Goal: Task Accomplishment & Management: Use online tool/utility

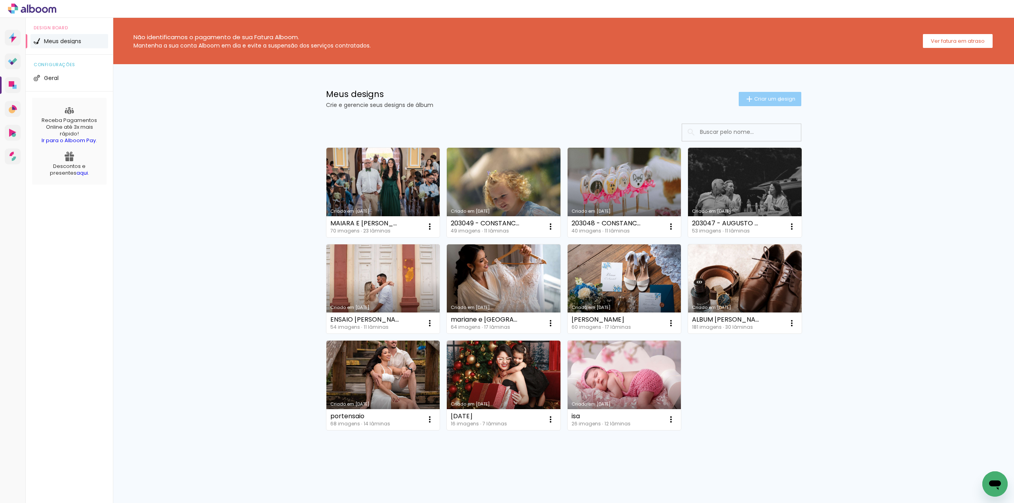
click at [774, 100] on span "Criar um design" at bounding box center [774, 98] width 41 height 5
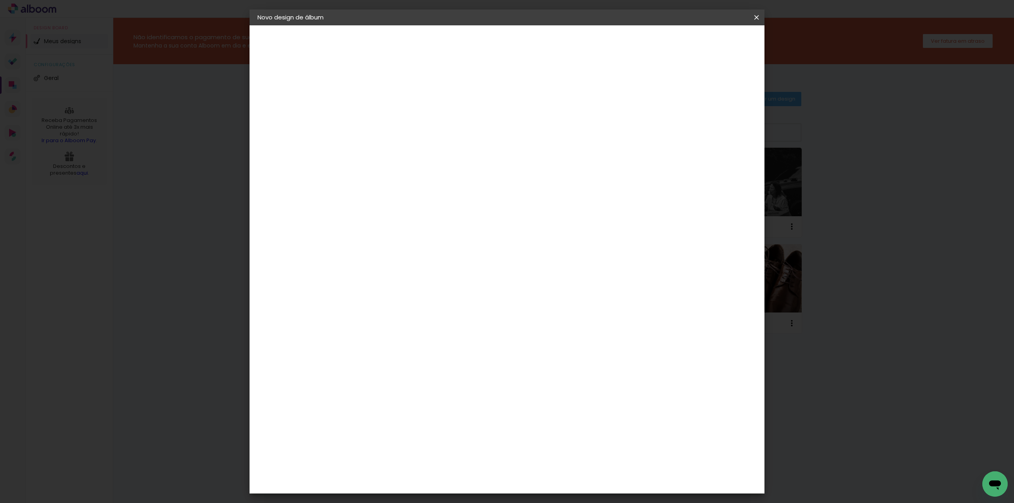
click at [387, 109] on input at bounding box center [387, 106] width 0 height 12
type input "[PERSON_NAME]"
type paper-input "[PERSON_NAME]"
click at [468, 37] on paper-button "Avançar" at bounding box center [448, 41] width 39 height 13
click at [370, 150] on input at bounding box center [407, 151] width 80 height 10
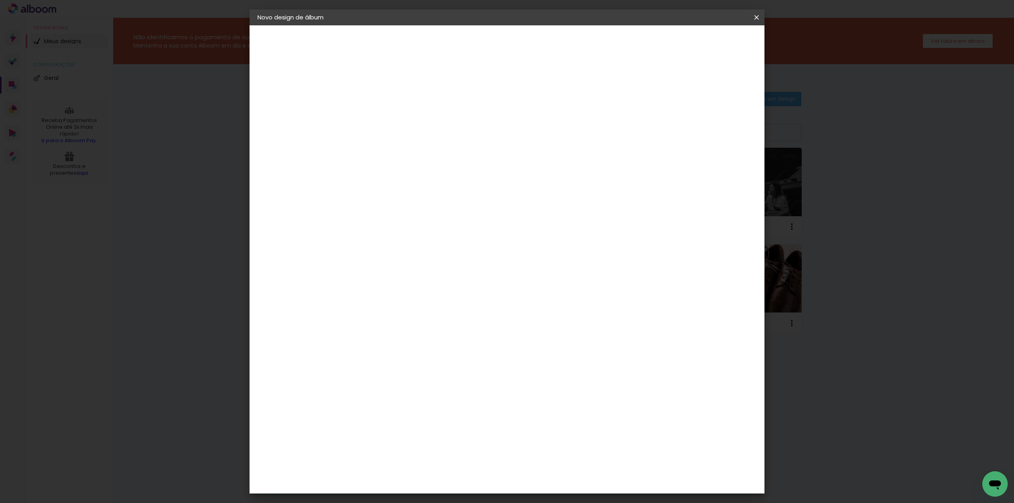
type input "FUN"
type paper-input "FUN"
click at [412, 179] on div "Funbooks" at bounding box center [397, 179] width 30 height 6
click at [514, 46] on paper-button "Avançar" at bounding box center [494, 41] width 39 height 13
click at [440, 328] on span "25 × 25" at bounding box center [422, 338] width 37 height 21
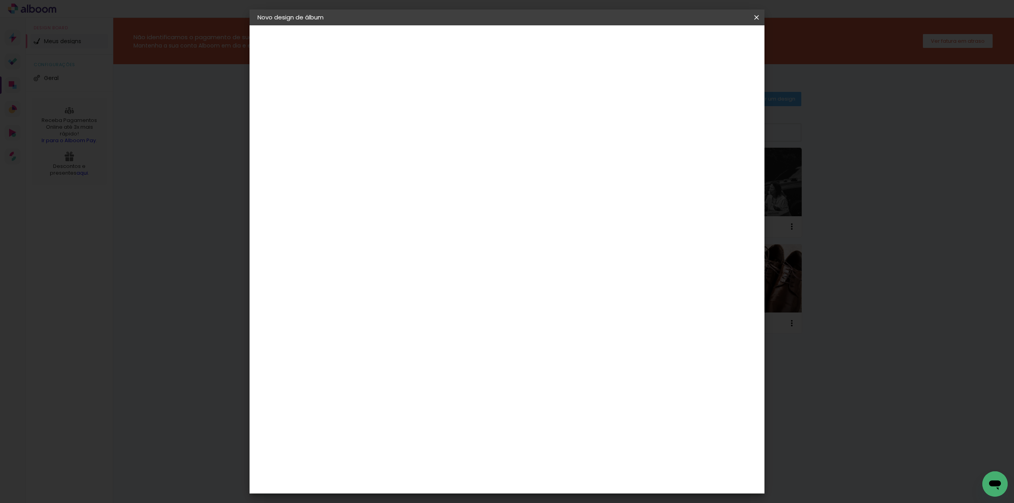
click at [0, 0] on slot "Avançar" at bounding box center [0, 0] width 0 height 0
click at [705, 40] on span "Iniciar design" at bounding box center [687, 42] width 36 height 6
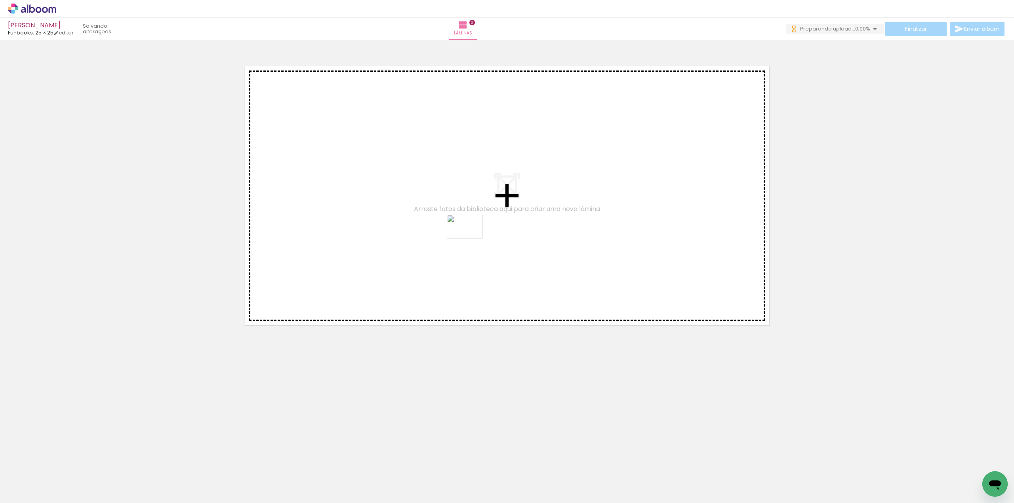
drag, startPoint x: 222, startPoint y: 409, endPoint x: 470, endPoint y: 238, distance: 301.3
click at [470, 238] on quentale-workspace at bounding box center [507, 251] width 1014 height 503
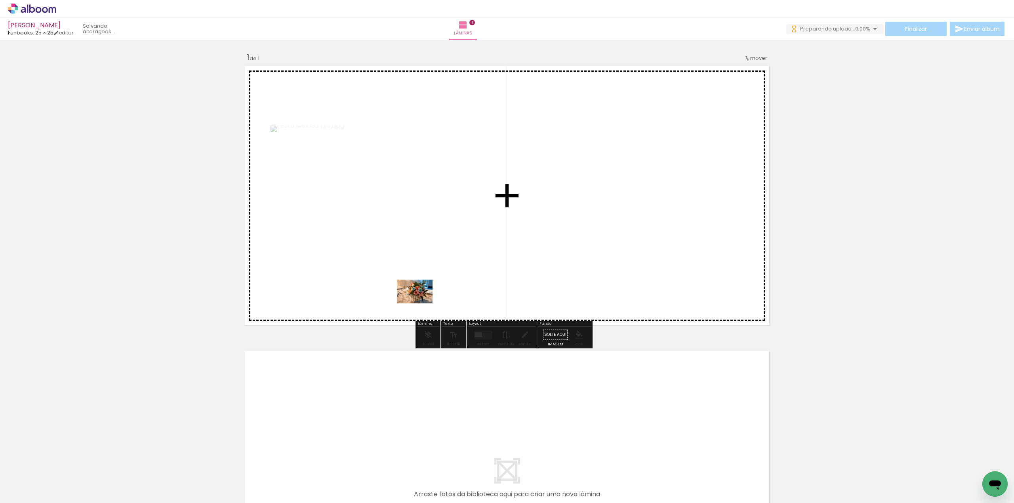
drag, startPoint x: 86, startPoint y: 480, endPoint x: 450, endPoint y: 290, distance: 410.6
click at [450, 290] on quentale-workspace at bounding box center [507, 251] width 1014 height 503
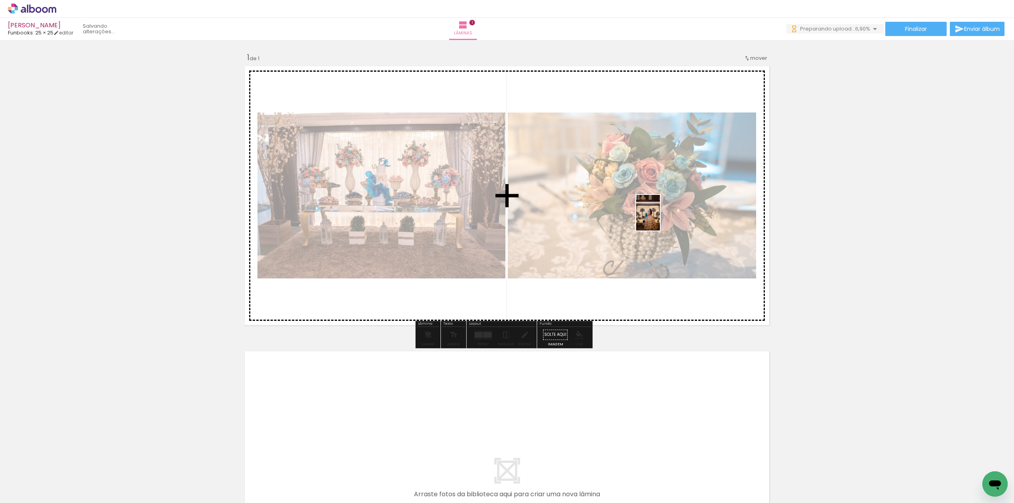
drag, startPoint x: 265, startPoint y: 482, endPoint x: 660, endPoint y: 219, distance: 474.6
click at [660, 219] on quentale-workspace at bounding box center [507, 251] width 1014 height 503
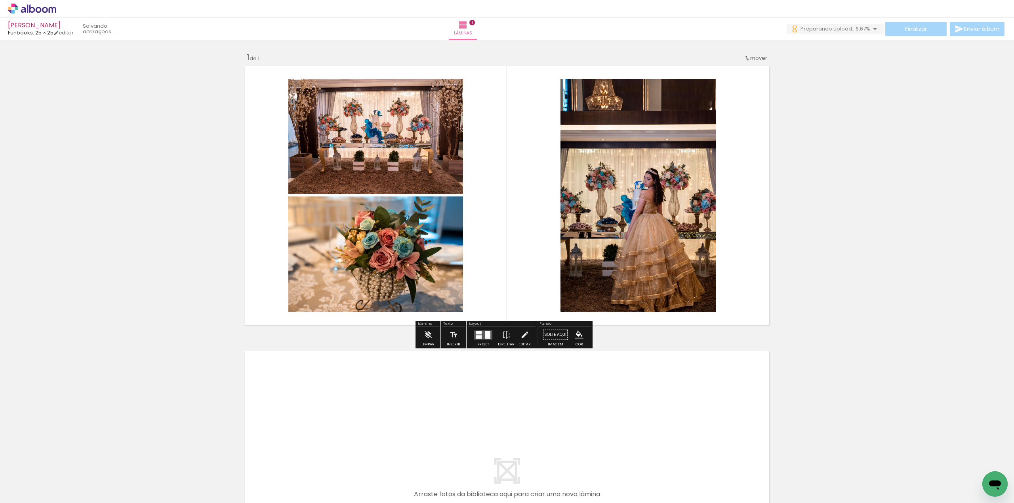
click at [474, 343] on div at bounding box center [482, 335] width 21 height 16
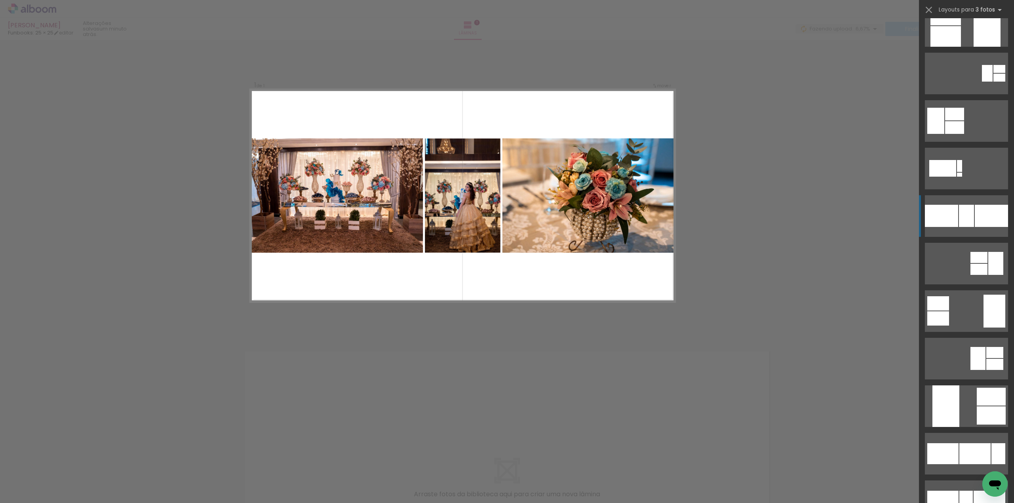
scroll to position [369, 0]
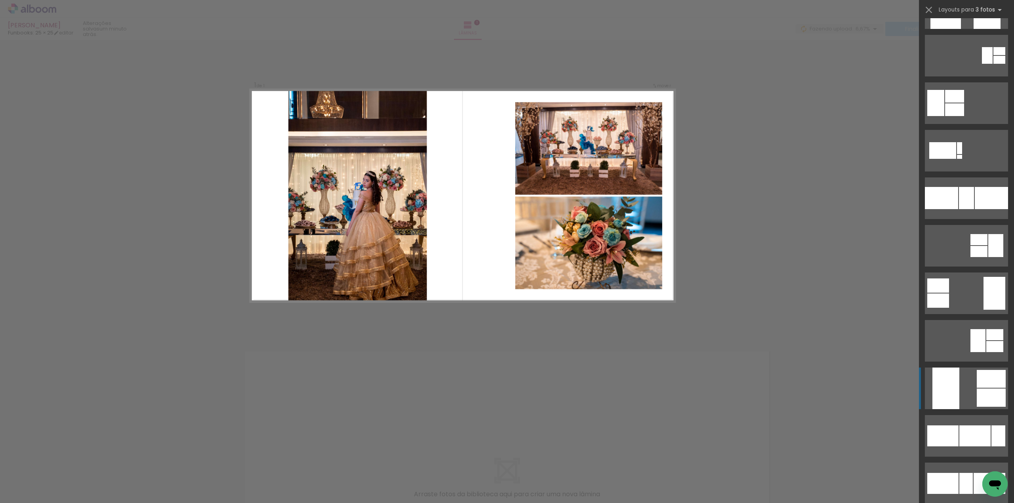
click at [965, 384] on quentale-layouter at bounding box center [966, 388] width 83 height 42
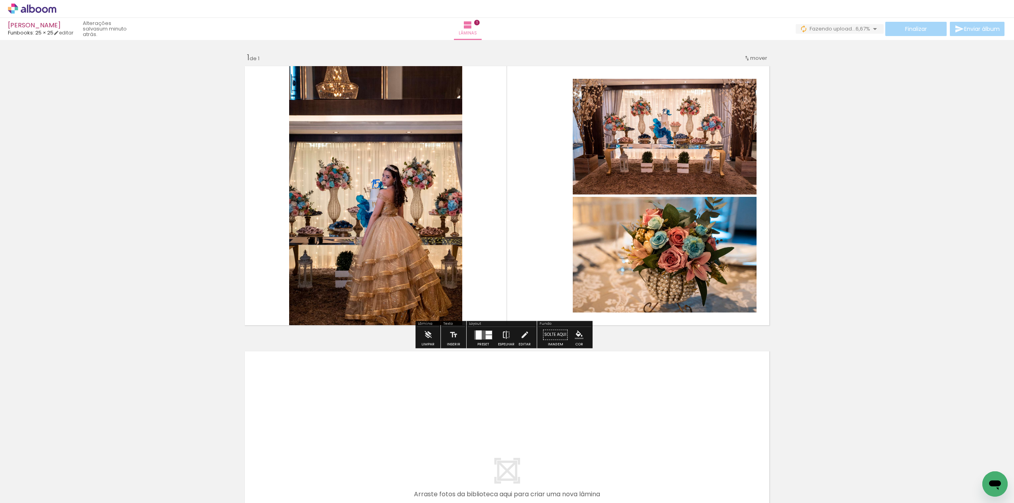
click at [507, 337] on iron-icon at bounding box center [506, 335] width 9 height 16
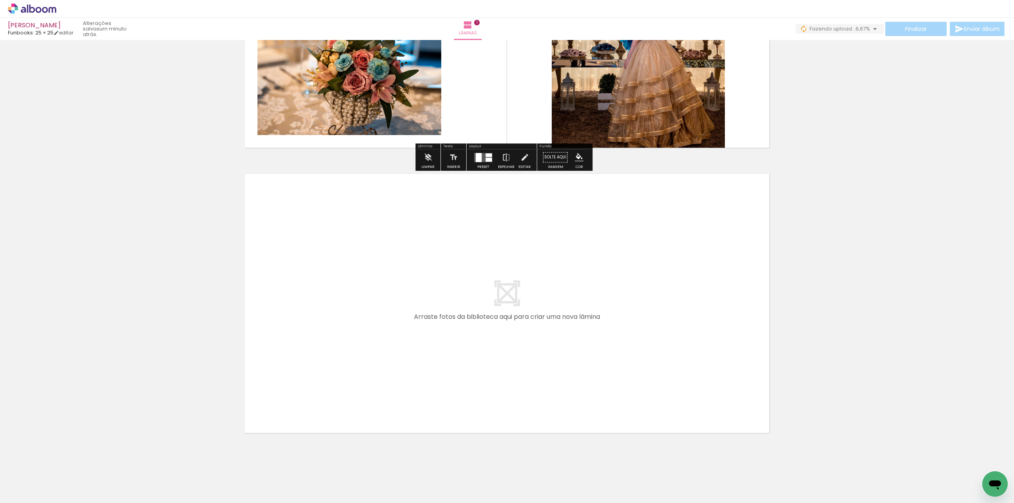
scroll to position [187, 0]
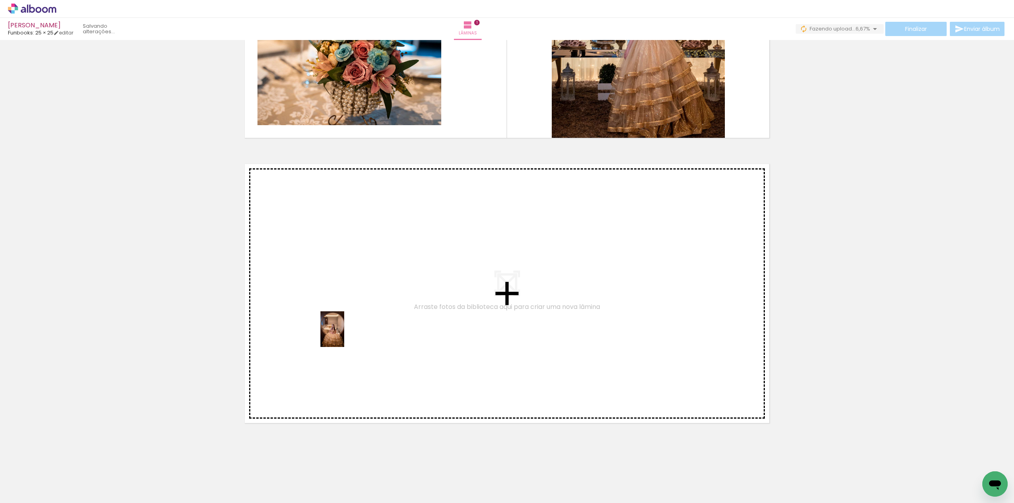
drag, startPoint x: 305, startPoint y: 479, endPoint x: 349, endPoint y: 323, distance: 162.2
click at [349, 323] on quentale-workspace at bounding box center [507, 251] width 1014 height 503
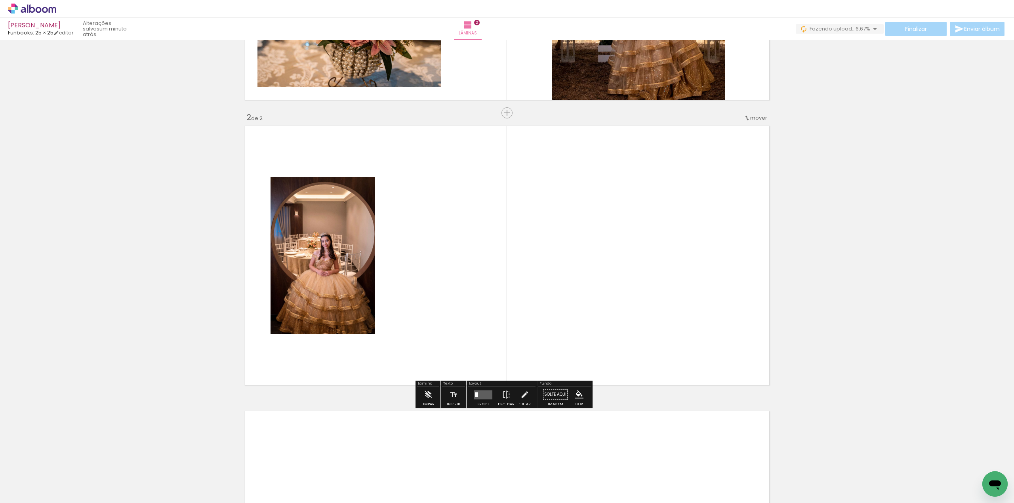
scroll to position [234, 0]
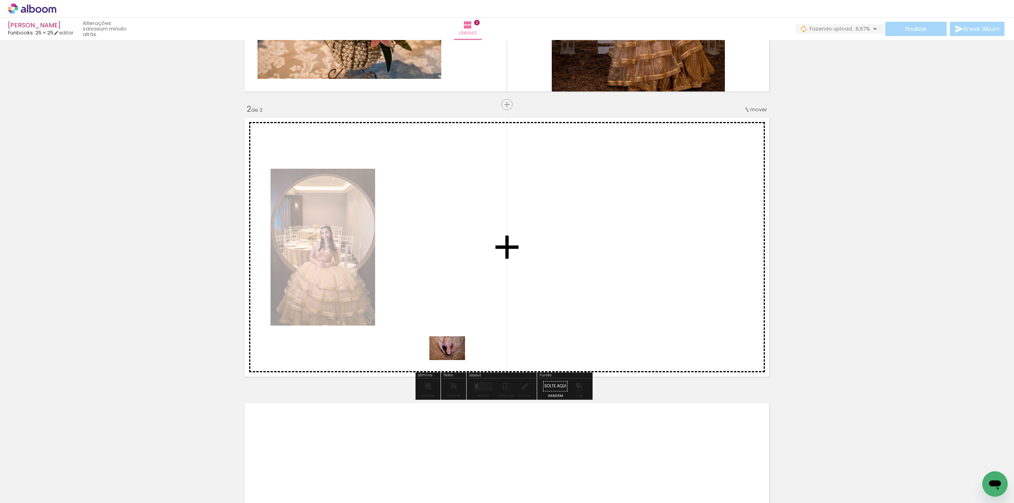
drag, startPoint x: 354, startPoint y: 473, endPoint x: 453, endPoint y: 358, distance: 151.9
click at [453, 358] on quentale-workspace at bounding box center [507, 251] width 1014 height 503
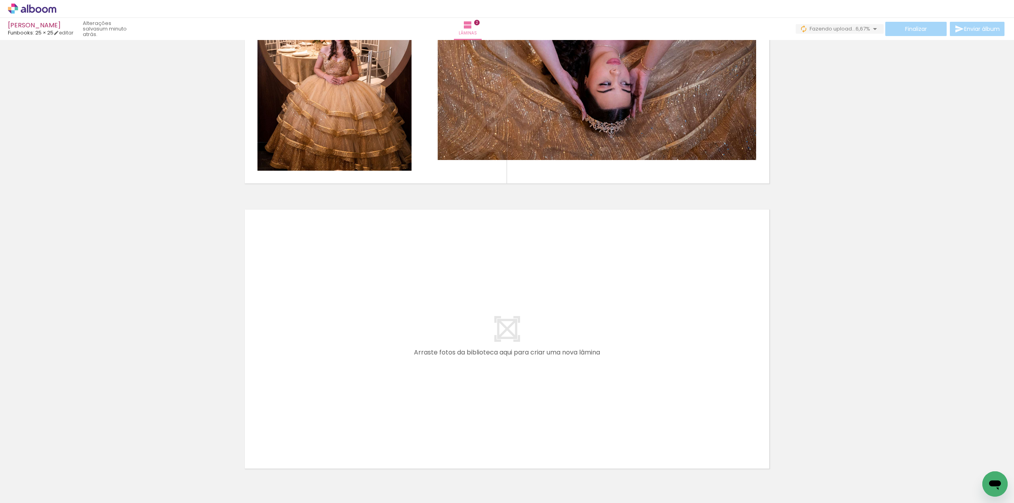
scroll to position [445, 0]
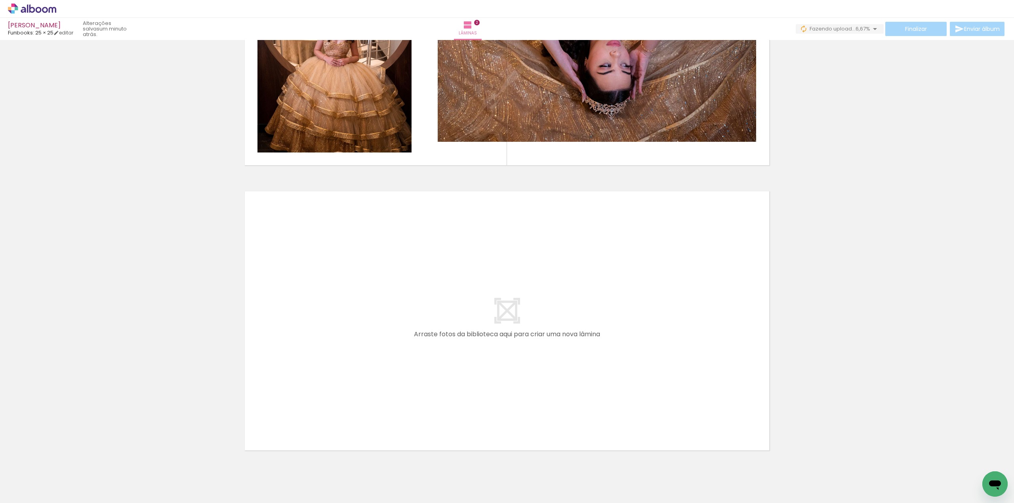
click at [572, 478] on div at bounding box center [567, 476] width 39 height 26
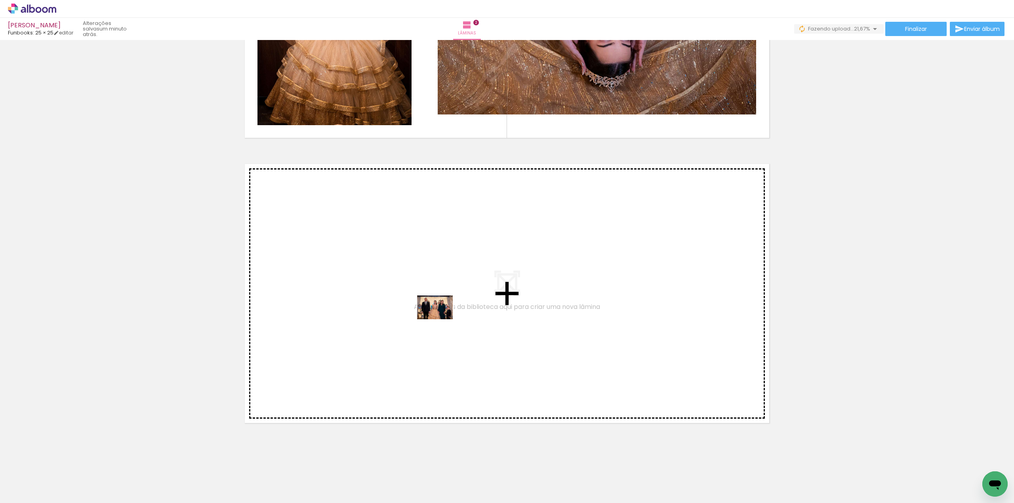
drag, startPoint x: 396, startPoint y: 474, endPoint x: 447, endPoint y: 306, distance: 175.5
click at [447, 306] on quentale-workspace at bounding box center [507, 251] width 1014 height 503
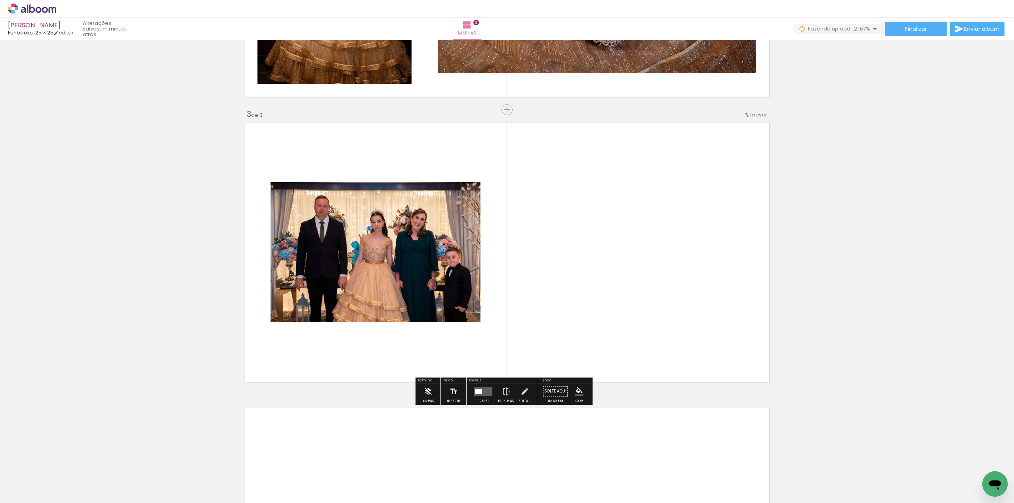
scroll to position [519, 0]
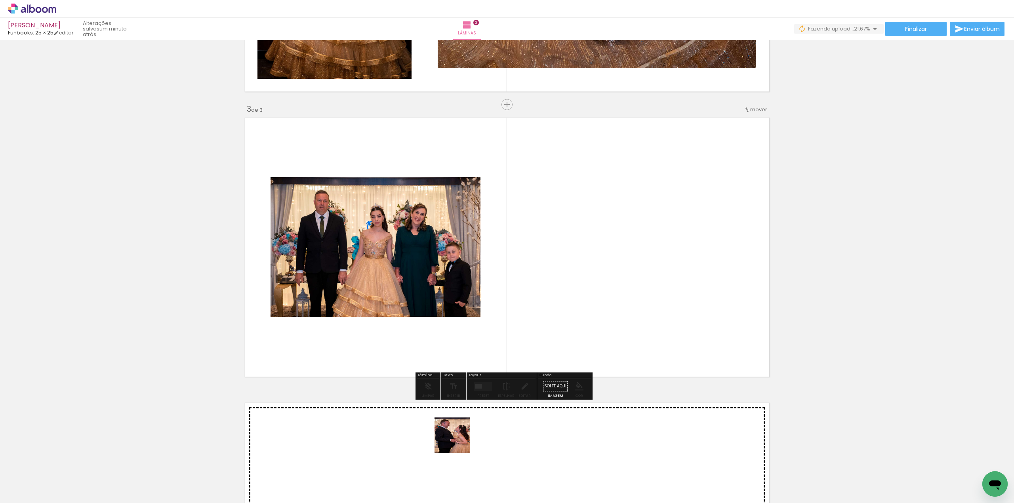
drag, startPoint x: 441, startPoint y: 466, endPoint x: 518, endPoint y: 371, distance: 123.3
click at [531, 326] on quentale-workspace at bounding box center [507, 251] width 1014 height 503
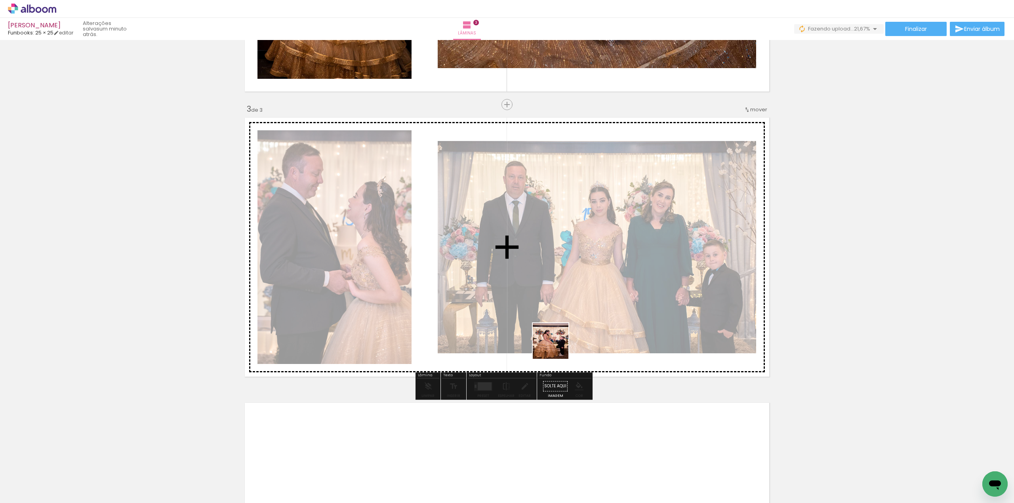
drag, startPoint x: 478, startPoint y: 479, endPoint x: 569, endPoint y: 314, distance: 188.6
click at [569, 314] on quentale-workspace at bounding box center [507, 251] width 1014 height 503
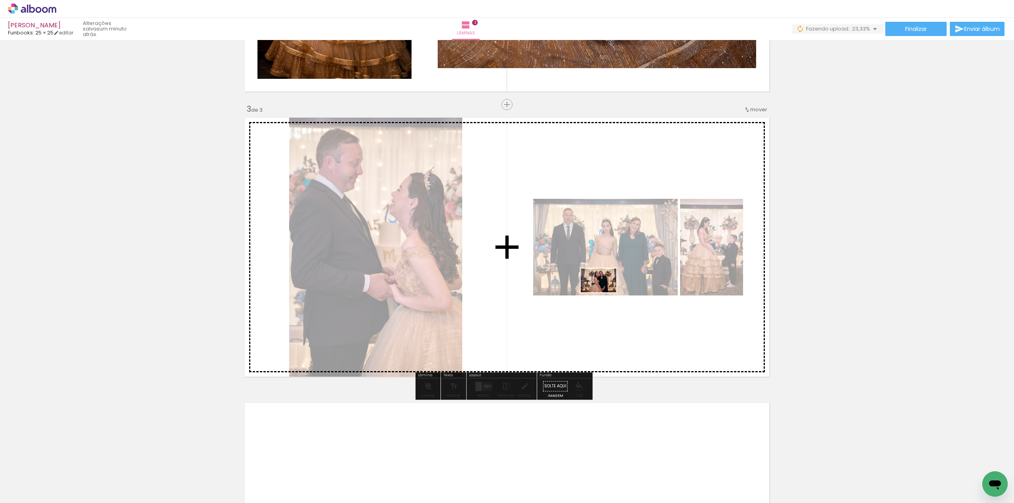
drag, startPoint x: 533, startPoint y: 479, endPoint x: 605, endPoint y: 290, distance: 202.3
click at [605, 290] on quentale-workspace at bounding box center [507, 251] width 1014 height 503
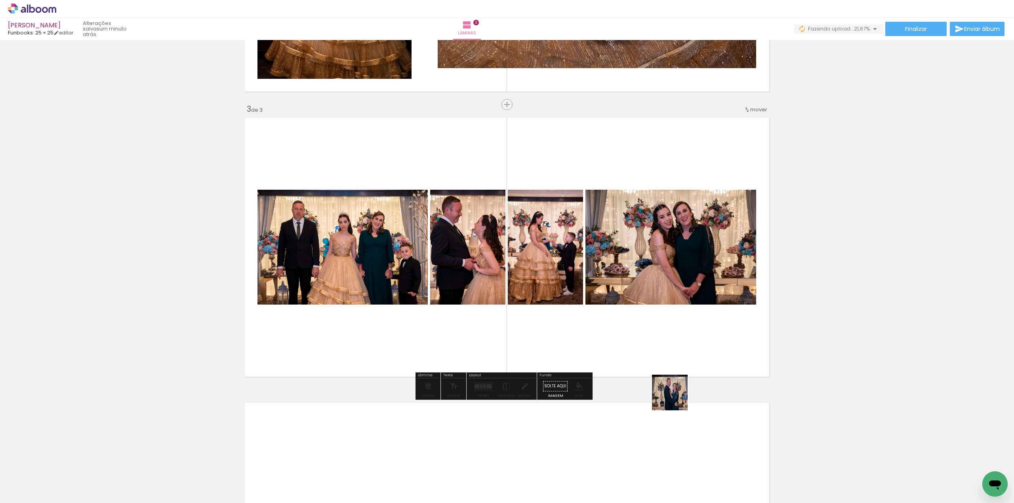
drag, startPoint x: 662, startPoint y: 477, endPoint x: 666, endPoint y: 336, distance: 141.0
click at [663, 322] on quentale-workspace at bounding box center [507, 251] width 1014 height 503
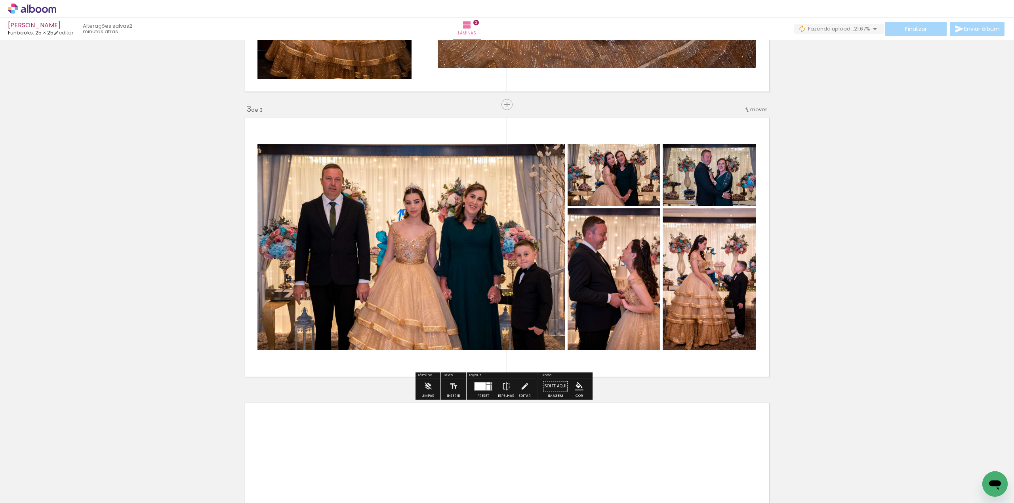
click at [479, 387] on div at bounding box center [479, 386] width 11 height 8
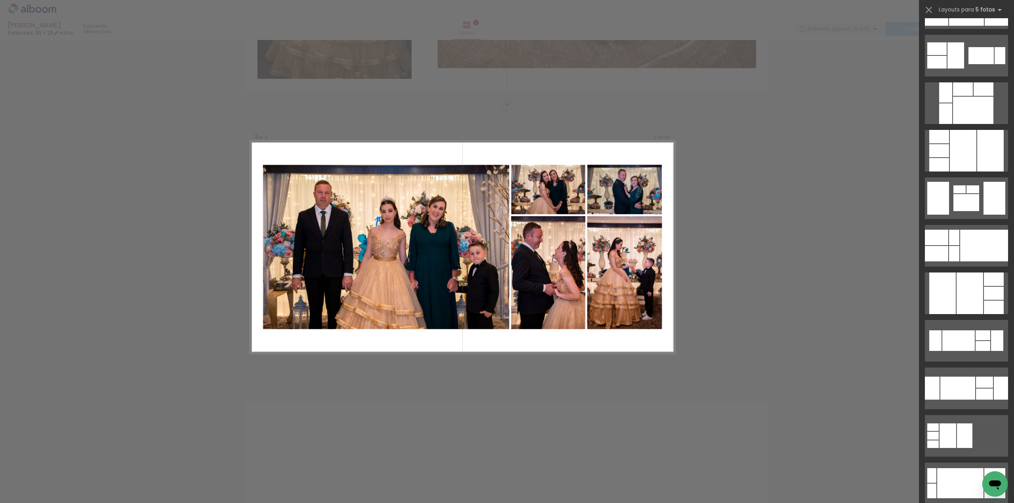
scroll to position [0, 0]
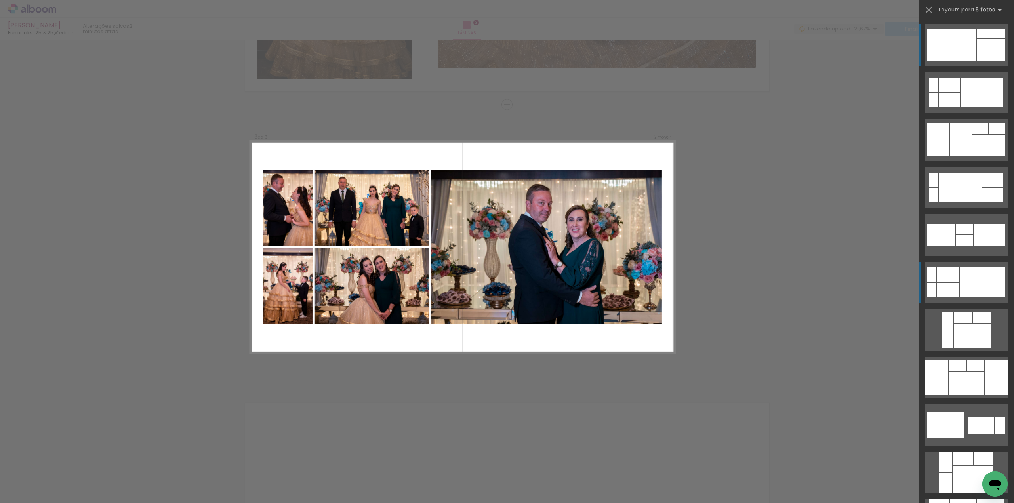
click at [978, 284] on div at bounding box center [983, 282] width 46 height 30
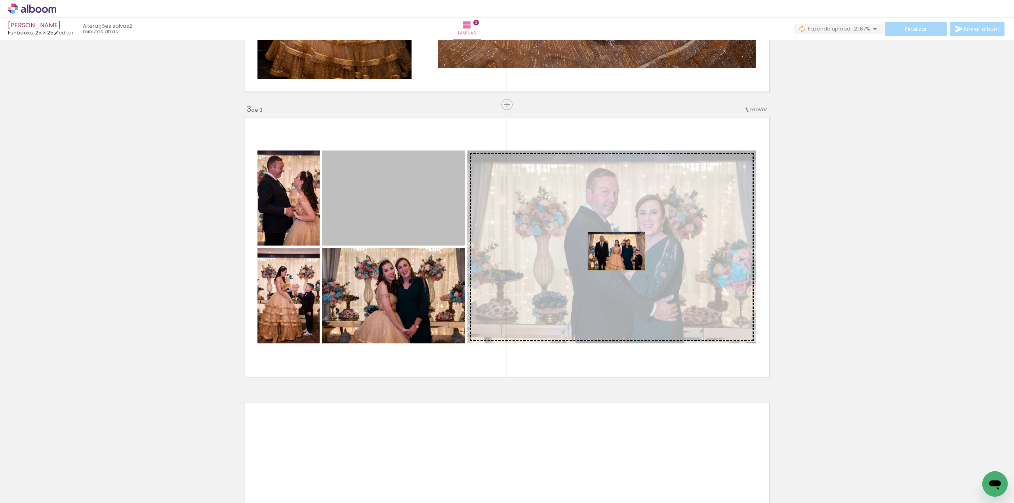
drag, startPoint x: 402, startPoint y: 211, endPoint x: 613, endPoint y: 253, distance: 215.0
click at [0, 0] on slot at bounding box center [0, 0] width 0 height 0
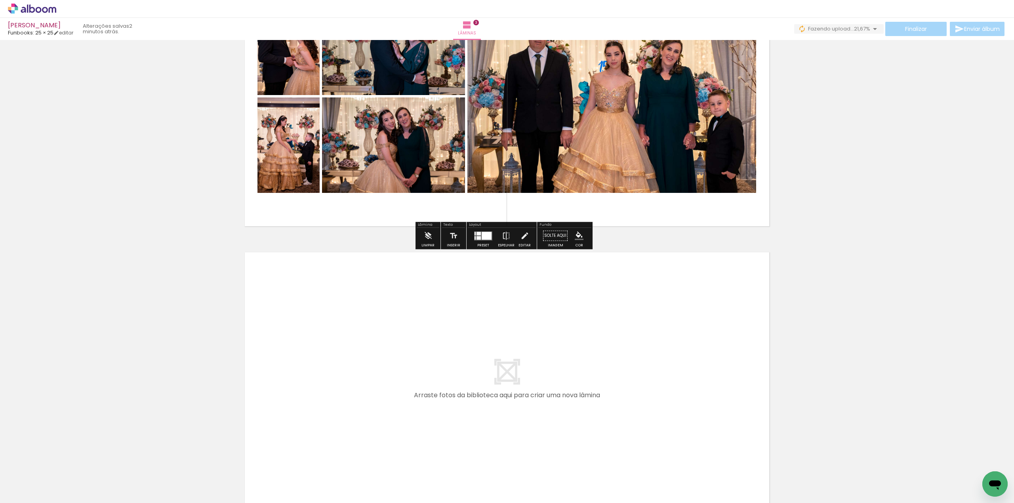
scroll to position [758, 0]
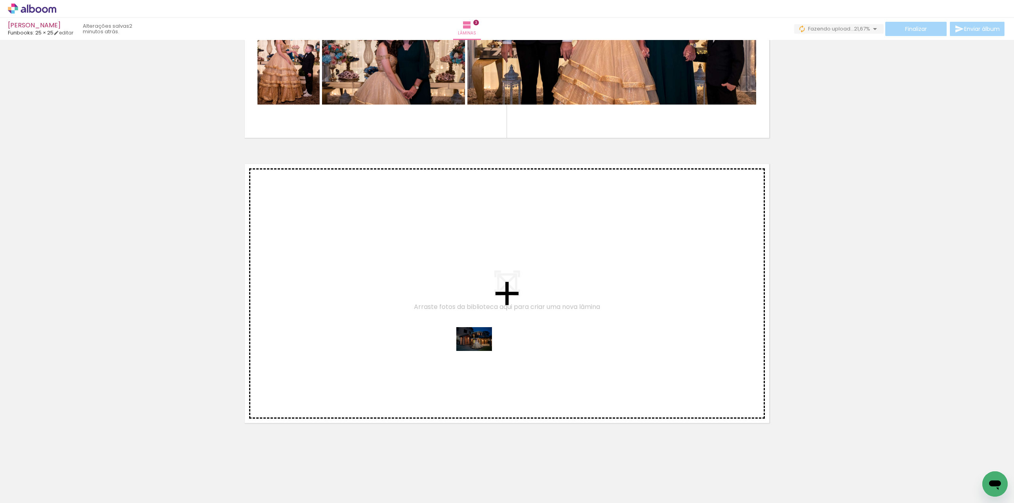
drag, startPoint x: 577, startPoint y: 466, endPoint x: 480, endPoint y: 351, distance: 150.6
click at [480, 351] on quentale-workspace at bounding box center [507, 251] width 1014 height 503
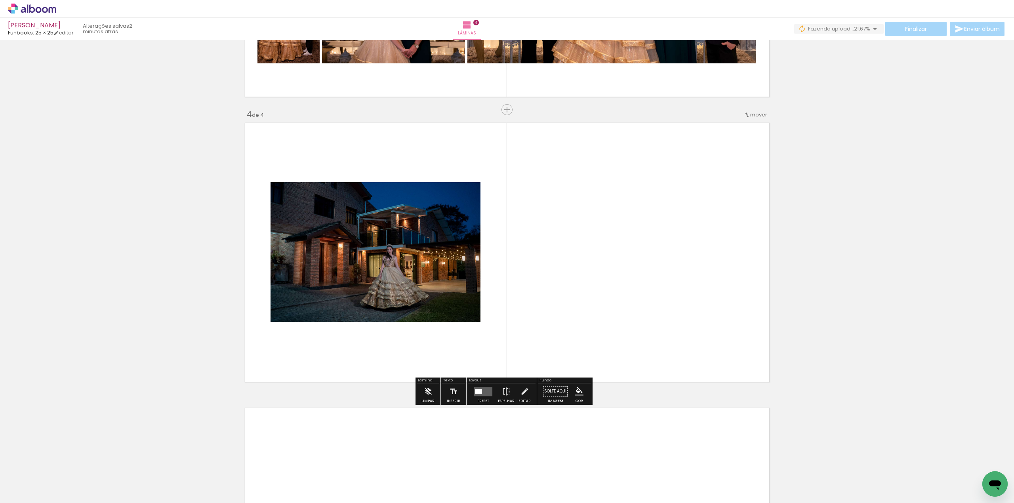
scroll to position [804, 0]
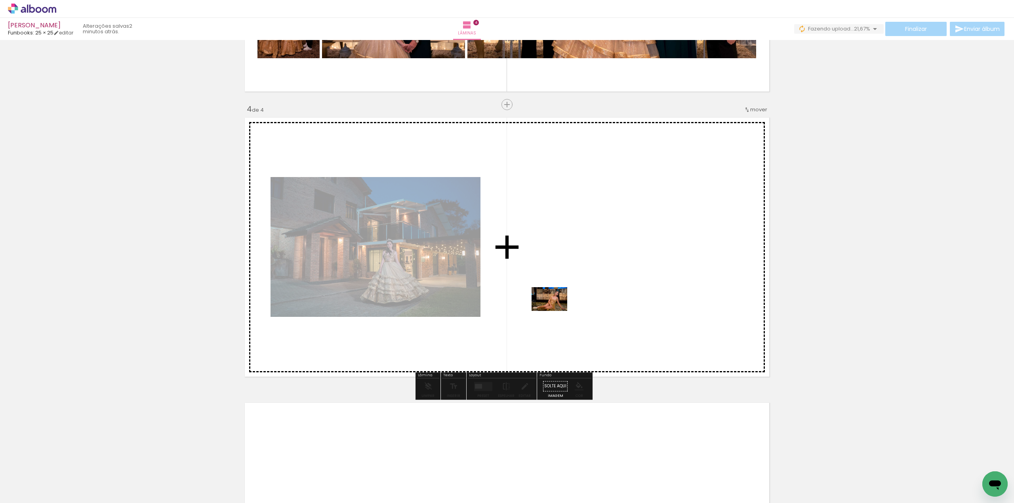
drag, startPoint x: 178, startPoint y: 479, endPoint x: 566, endPoint y: 305, distance: 425.9
click at [566, 305] on quentale-workspace at bounding box center [507, 251] width 1014 height 503
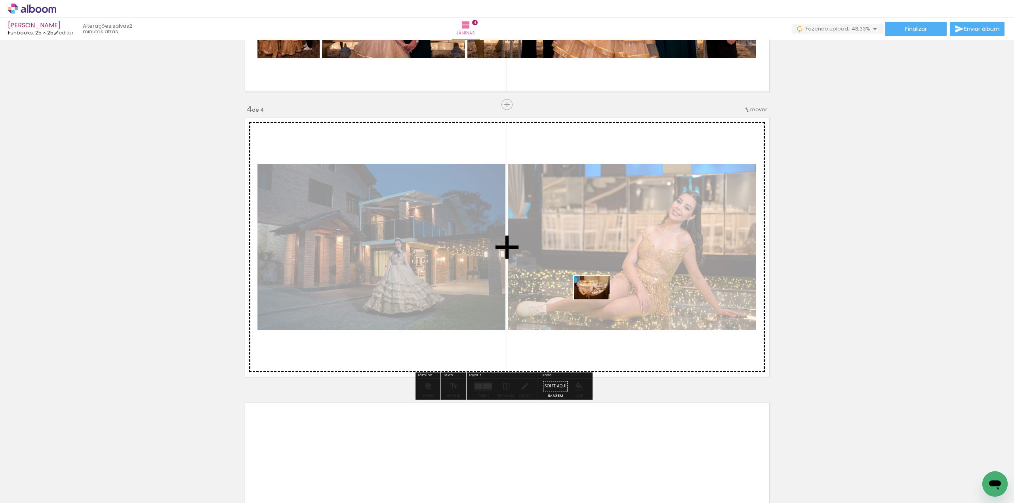
drag, startPoint x: 213, startPoint y: 480, endPoint x: 598, endPoint y: 299, distance: 425.2
click at [598, 299] on quentale-workspace at bounding box center [507, 251] width 1014 height 503
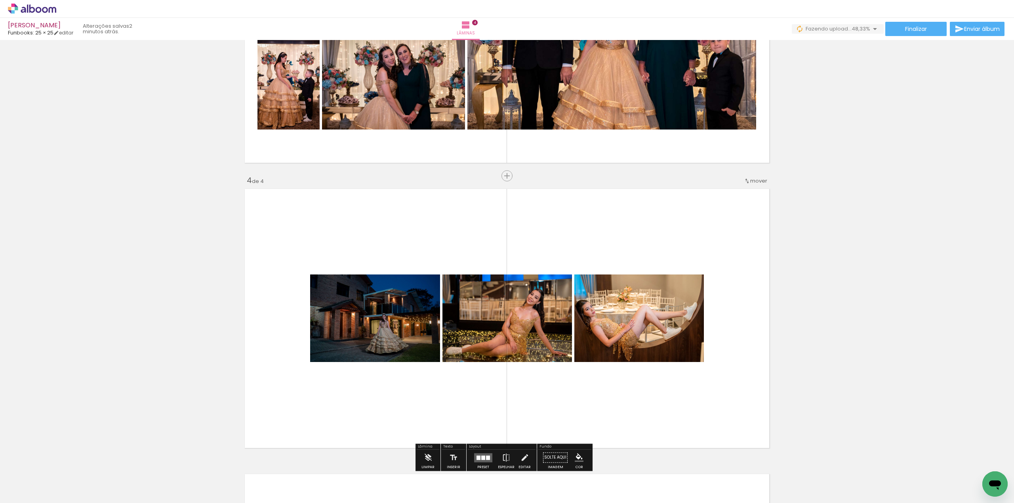
scroll to position [751, 0]
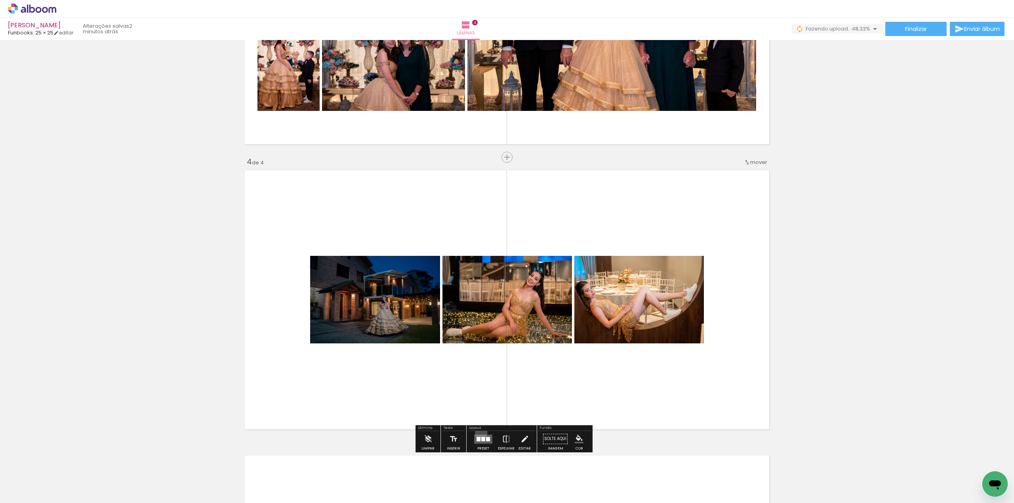
click at [479, 433] on div at bounding box center [482, 439] width 21 height 16
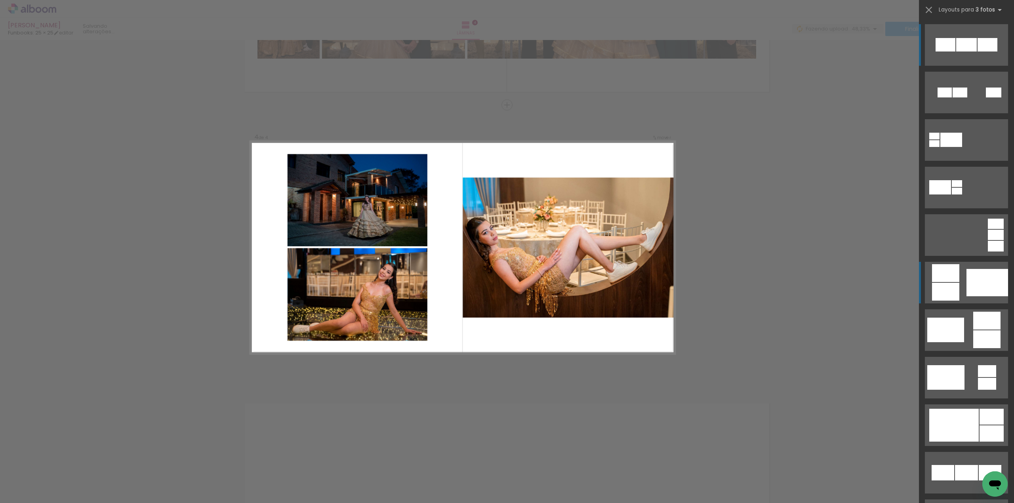
scroll to position [804, 0]
click at [995, 284] on div at bounding box center [987, 282] width 42 height 27
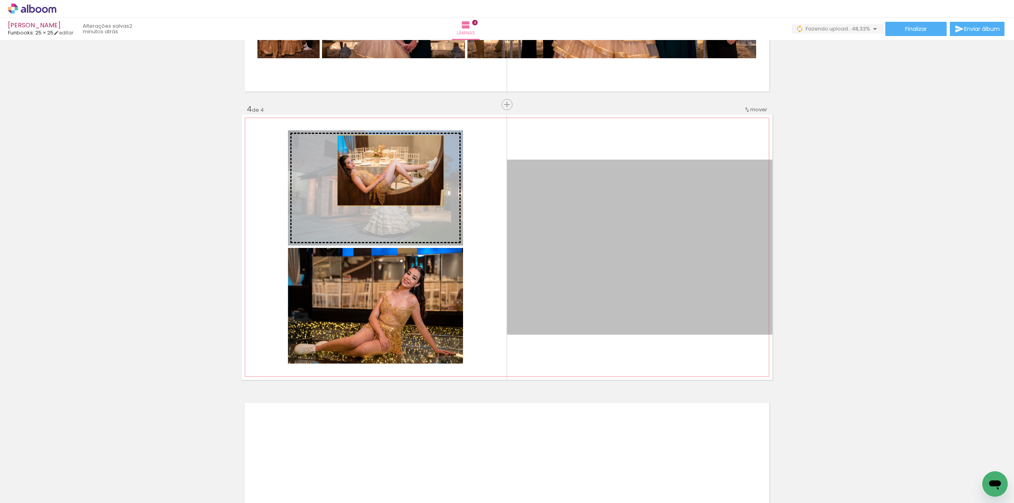
drag, startPoint x: 584, startPoint y: 241, endPoint x: 345, endPoint y: 162, distance: 251.3
click at [0, 0] on slot at bounding box center [0, 0] width 0 height 0
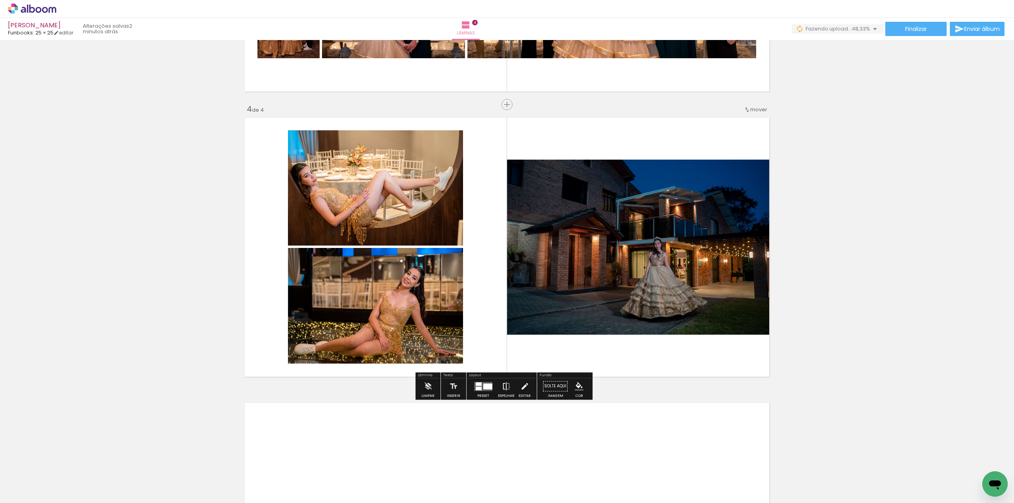
click at [502, 385] on iron-icon at bounding box center [506, 386] width 9 height 16
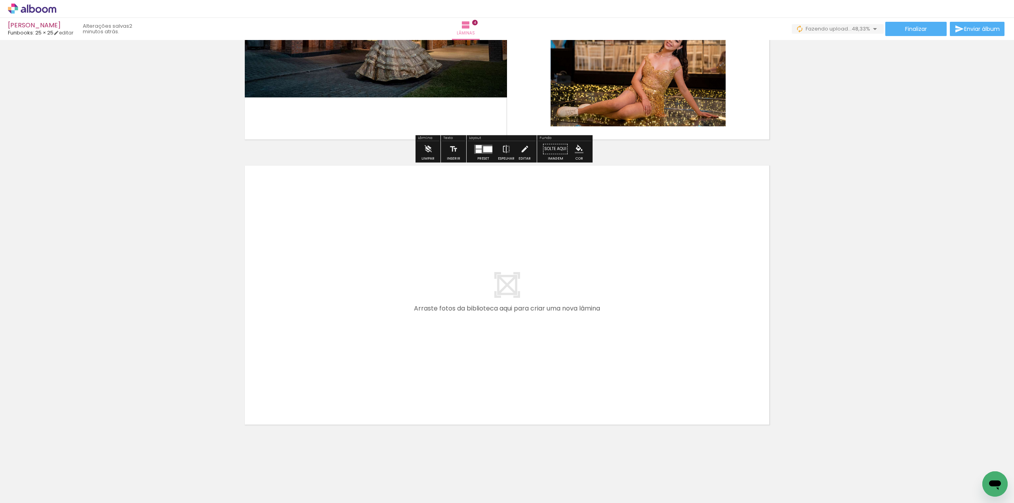
scroll to position [1043, 0]
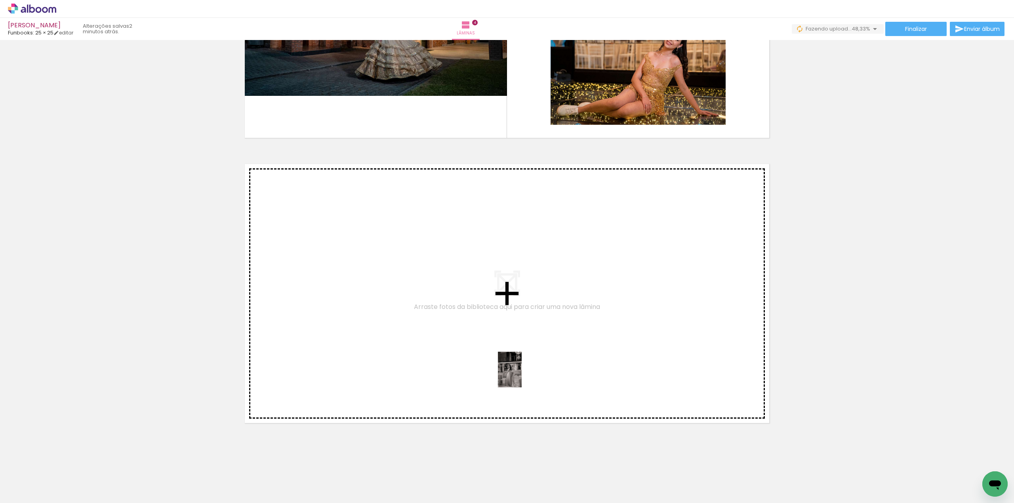
drag, startPoint x: 613, startPoint y: 470, endPoint x: 488, endPoint y: 354, distance: 171.2
click at [488, 354] on quentale-workspace at bounding box center [507, 251] width 1014 height 503
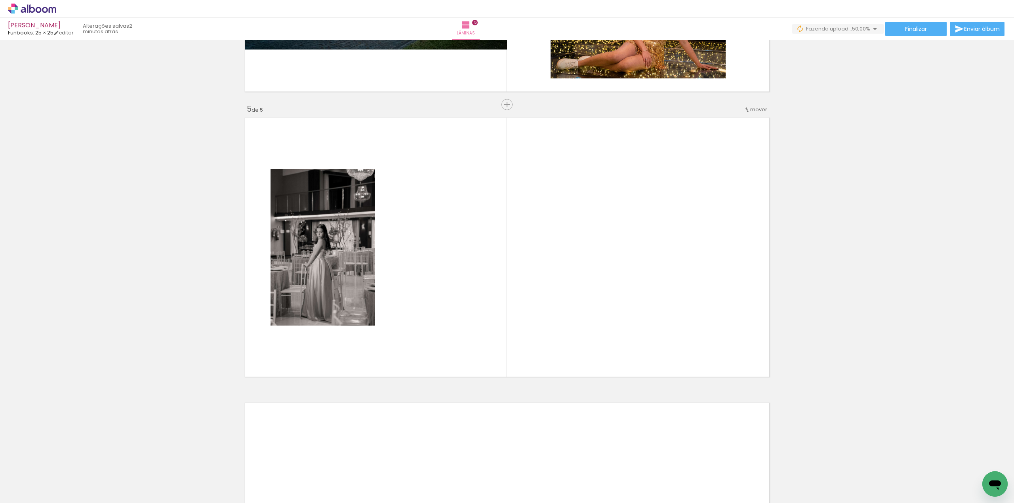
scroll to position [0, 499]
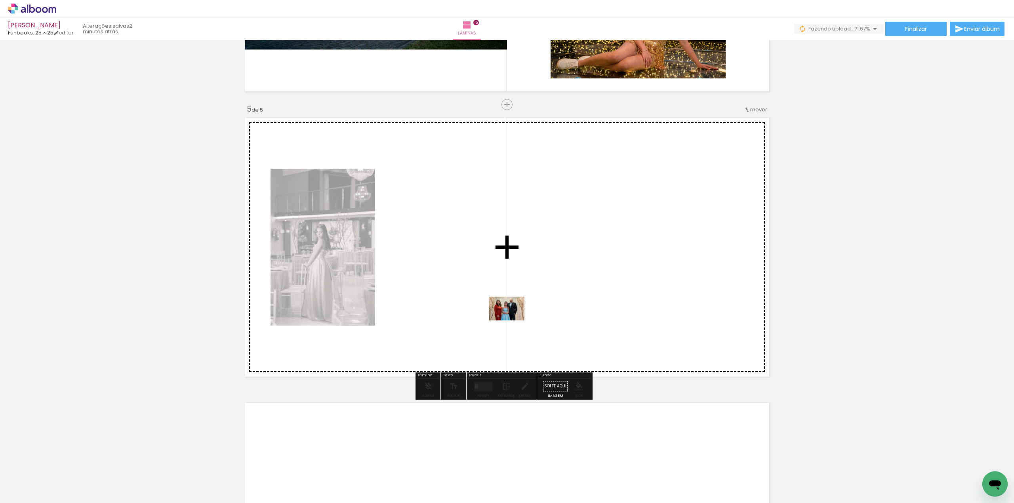
drag, startPoint x: 206, startPoint y: 479, endPoint x: 512, endPoint y: 320, distance: 345.0
click at [512, 320] on quentale-workspace at bounding box center [507, 251] width 1014 height 503
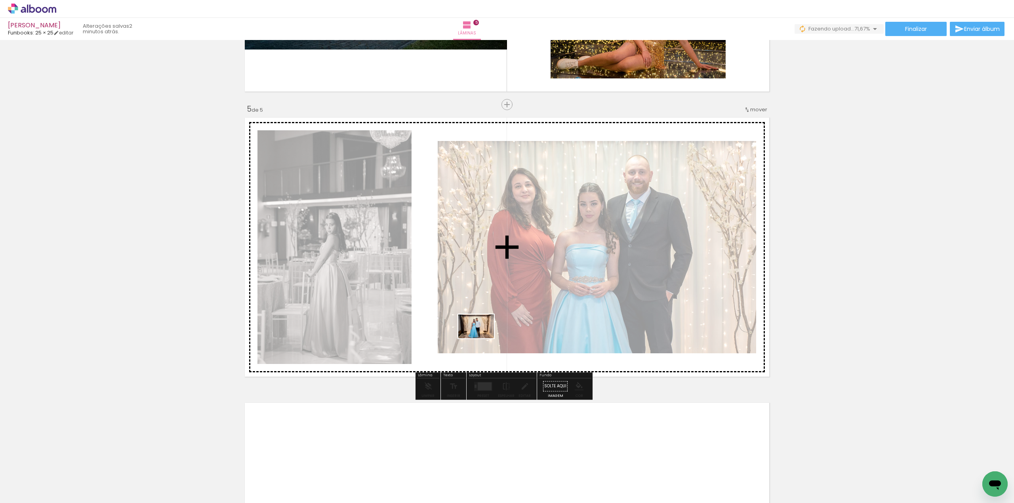
drag, startPoint x: 251, startPoint y: 477, endPoint x: 455, endPoint y: 377, distance: 227.6
click at [482, 338] on quentale-workspace at bounding box center [507, 251] width 1014 height 503
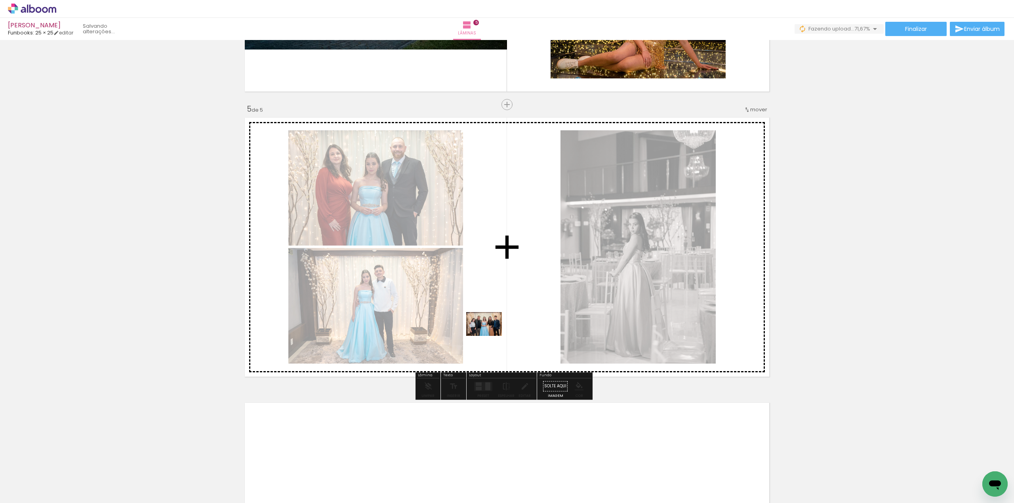
drag, startPoint x: 302, startPoint y: 474, endPoint x: 423, endPoint y: 447, distance: 124.1
click at [490, 335] on quentale-workspace at bounding box center [507, 251] width 1014 height 503
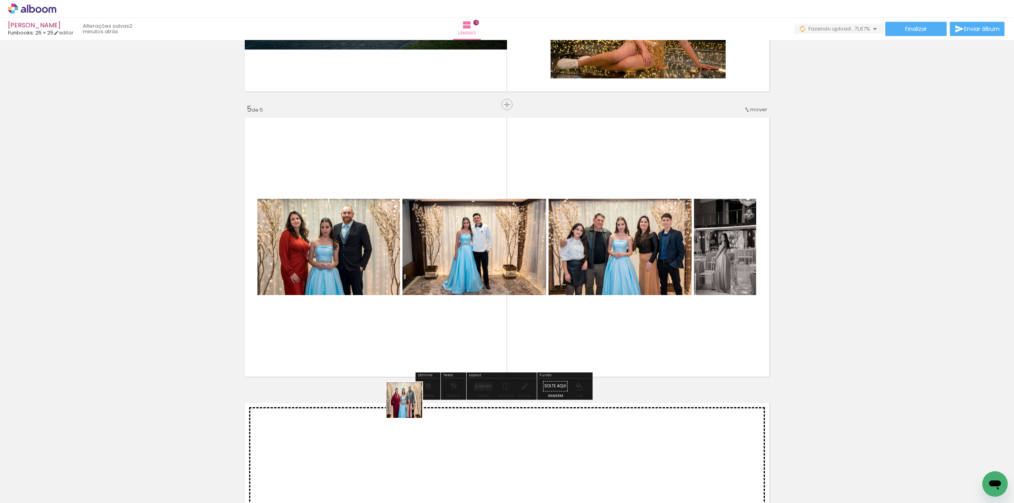
drag, startPoint x: 346, startPoint y: 480, endPoint x: 455, endPoint y: 402, distance: 134.3
click at [474, 349] on quentale-workspace at bounding box center [507, 251] width 1014 height 503
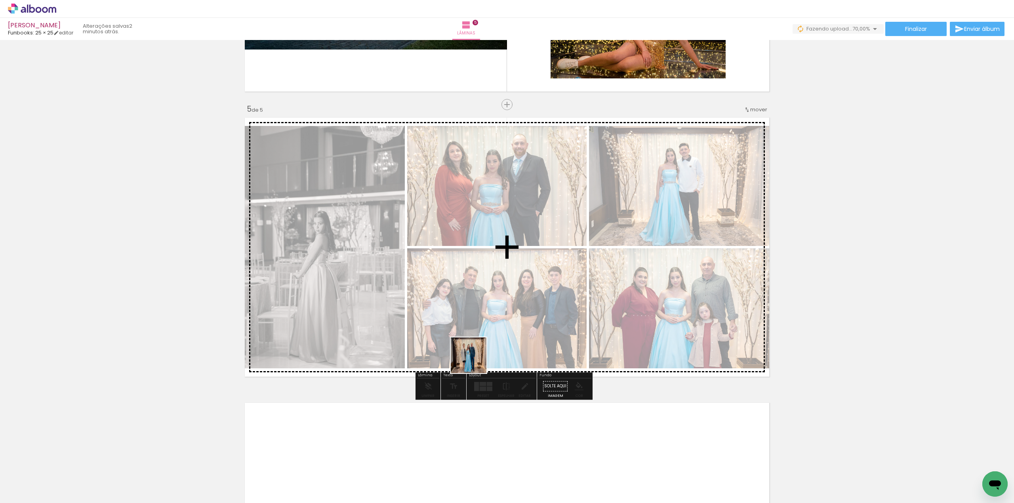
drag, startPoint x: 387, startPoint y: 480, endPoint x: 474, endPoint y: 391, distance: 124.3
click at [498, 328] on quentale-workspace at bounding box center [507, 251] width 1014 height 503
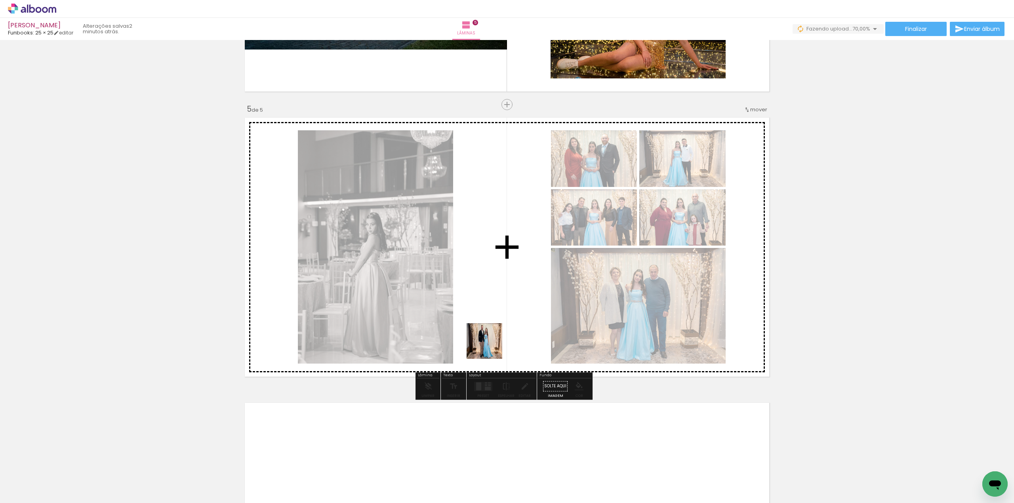
drag, startPoint x: 427, startPoint y: 482, endPoint x: 533, endPoint y: 295, distance: 214.9
click at [527, 293] on quentale-workspace at bounding box center [507, 251] width 1014 height 503
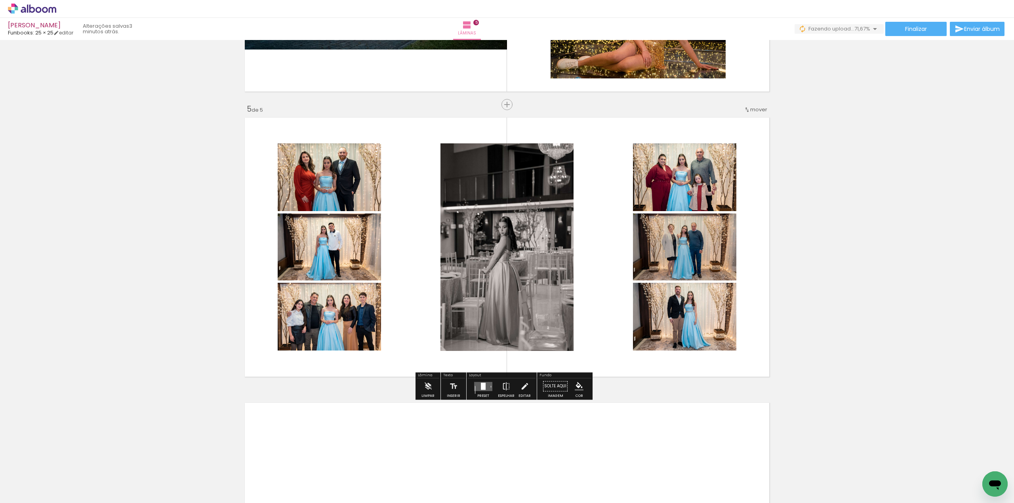
click at [487, 385] on quentale-layouter at bounding box center [483, 386] width 18 height 9
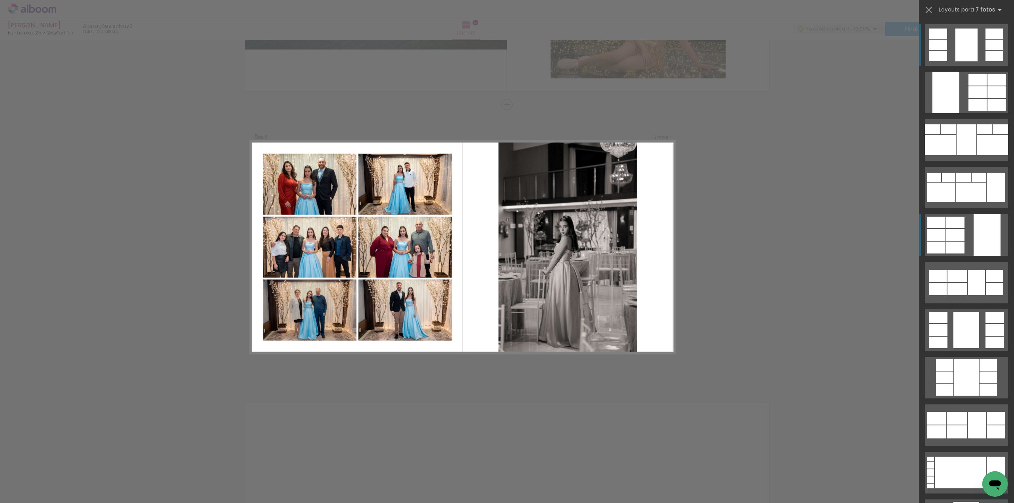
click at [988, 239] on div at bounding box center [986, 235] width 27 height 42
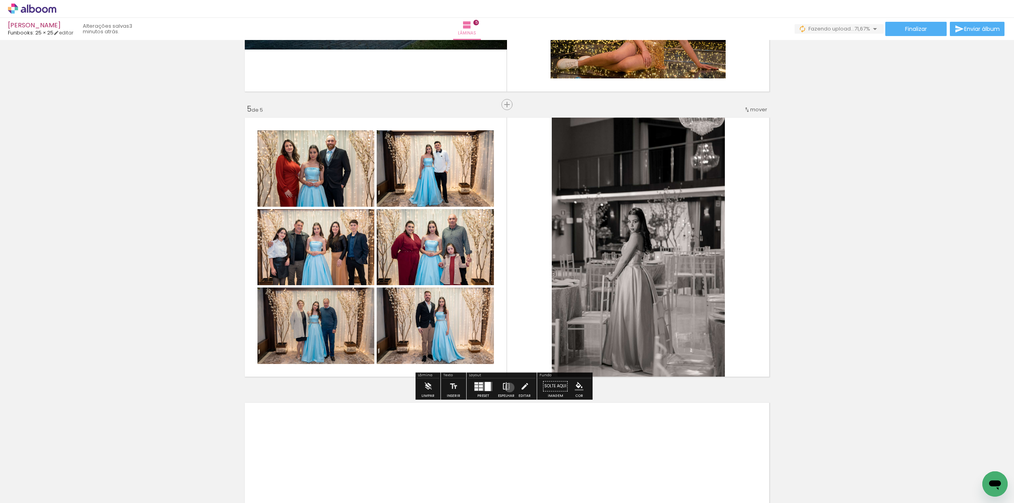
click at [508, 387] on iron-icon at bounding box center [506, 386] width 9 height 16
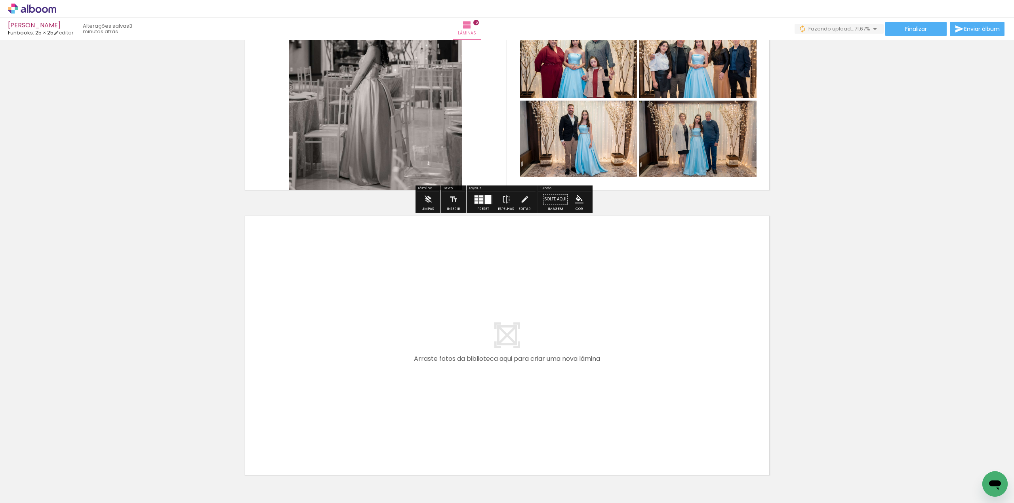
scroll to position [1300, 0]
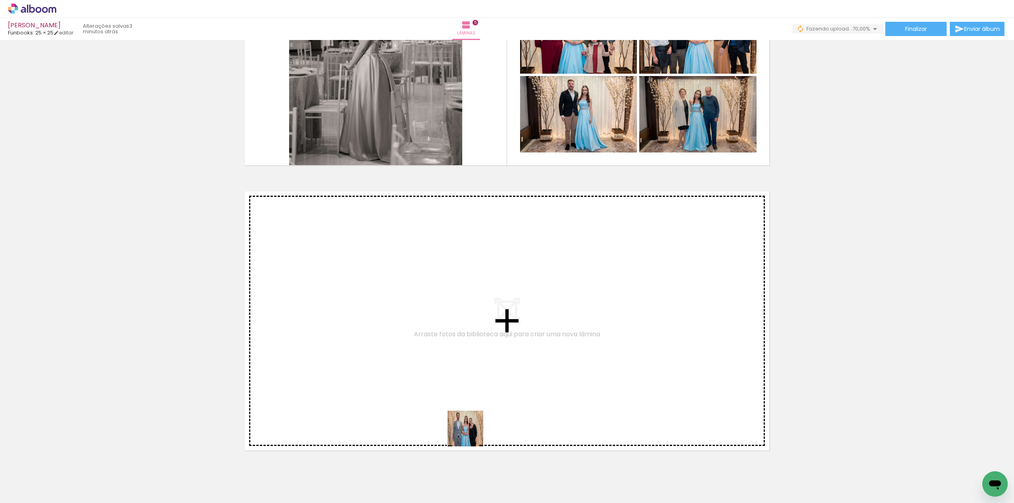
drag, startPoint x: 468, startPoint y: 477, endPoint x: 456, endPoint y: 348, distance: 130.0
click at [456, 348] on quentale-workspace at bounding box center [507, 251] width 1014 height 503
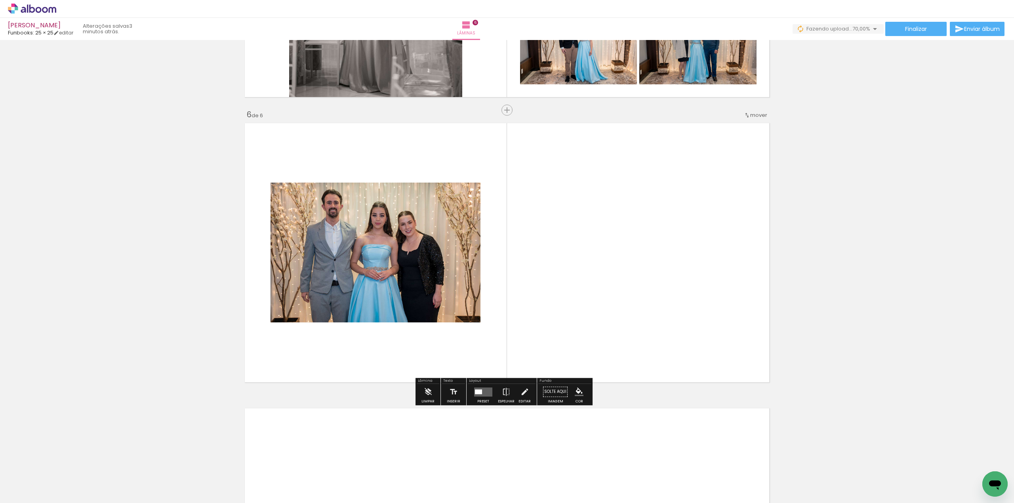
scroll to position [1374, 0]
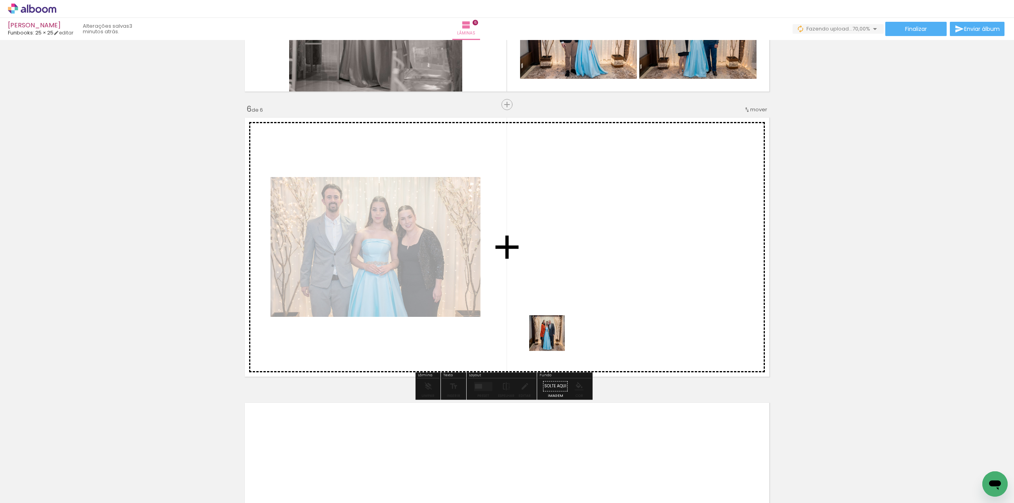
drag, startPoint x: 522, startPoint y: 482, endPoint x: 555, endPoint y: 349, distance: 136.9
click at [555, 331] on quentale-workspace at bounding box center [507, 251] width 1014 height 503
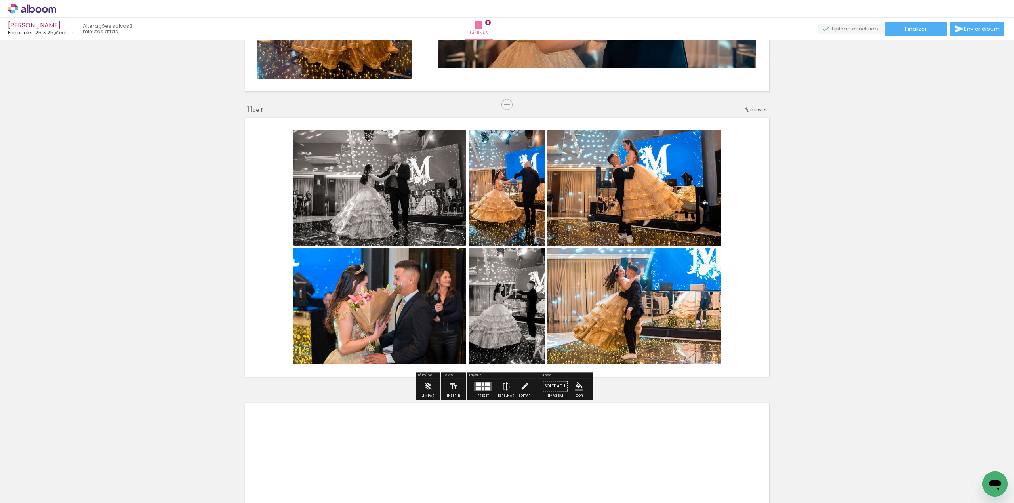
scroll to position [0, 1624]
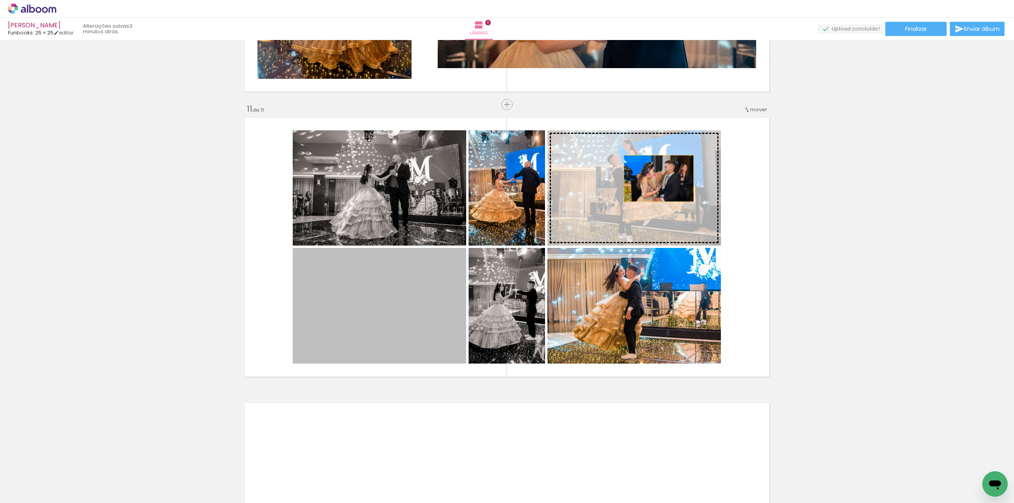
drag, startPoint x: 419, startPoint y: 324, endPoint x: 675, endPoint y: 157, distance: 306.0
click at [0, 0] on slot at bounding box center [0, 0] width 0 height 0
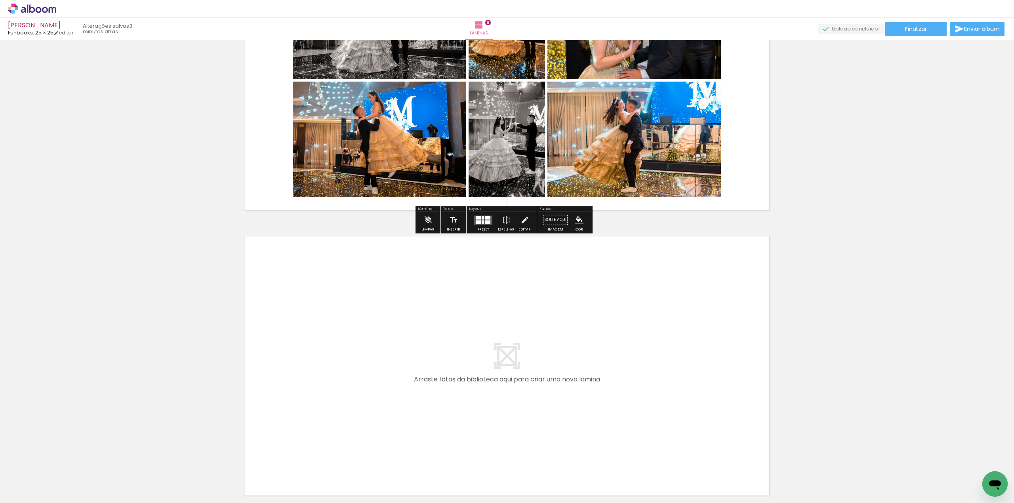
scroll to position [3039, 0]
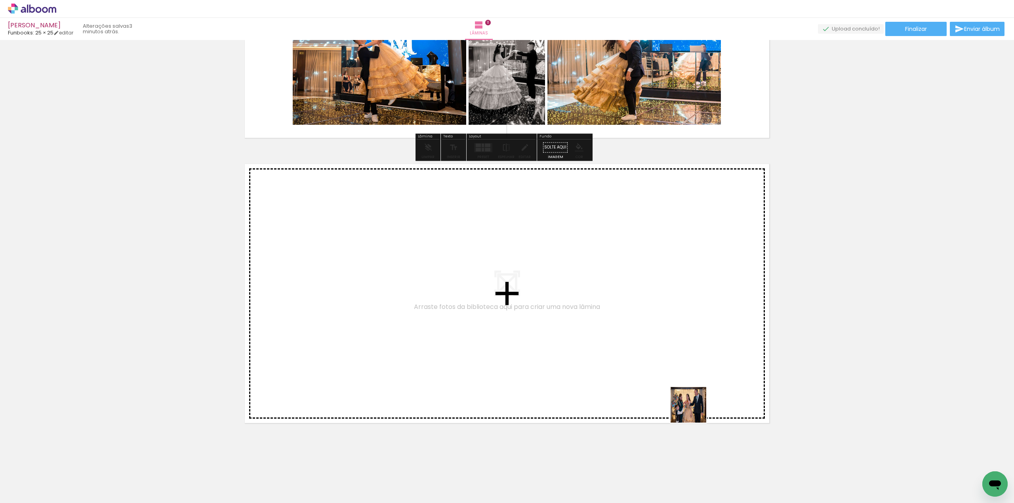
drag, startPoint x: 723, startPoint y: 475, endPoint x: 645, endPoint y: 344, distance: 152.1
click at [645, 344] on quentale-workspace at bounding box center [507, 251] width 1014 height 503
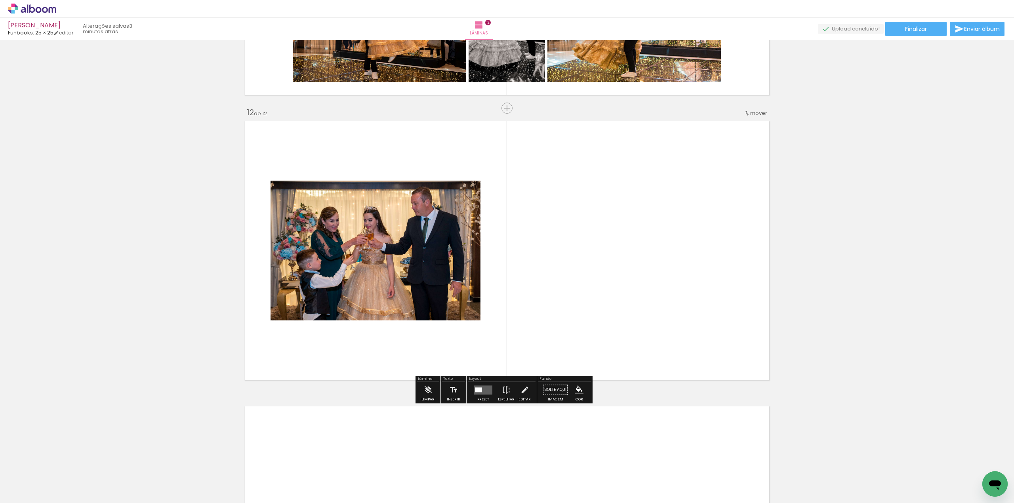
scroll to position [3085, 0]
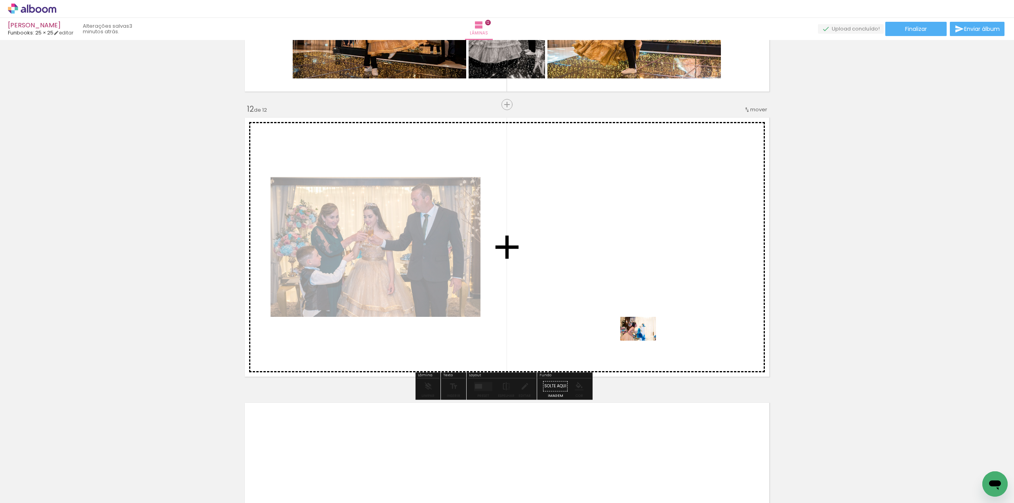
drag, startPoint x: 760, startPoint y: 461, endPoint x: 644, endPoint y: 341, distance: 167.5
click at [644, 341] on quentale-workspace at bounding box center [507, 251] width 1014 height 503
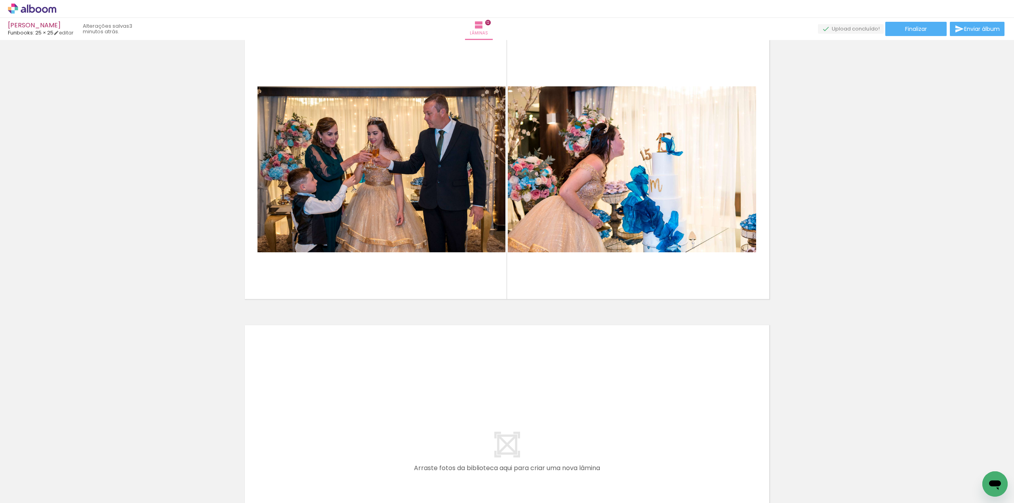
scroll to position [3165, 0]
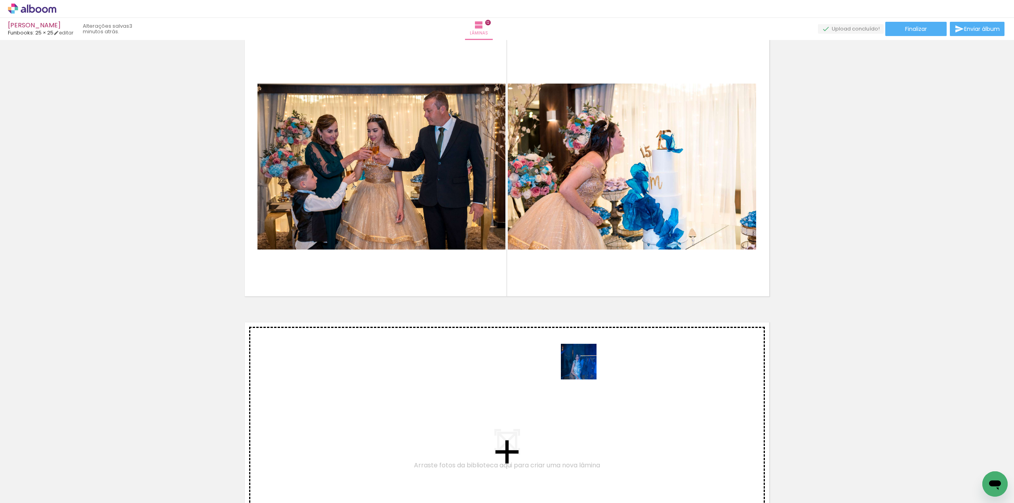
drag, startPoint x: 719, startPoint y: 474, endPoint x: 718, endPoint y: 465, distance: 10.0
click at [574, 360] on quentale-workspace at bounding box center [507, 251] width 1014 height 503
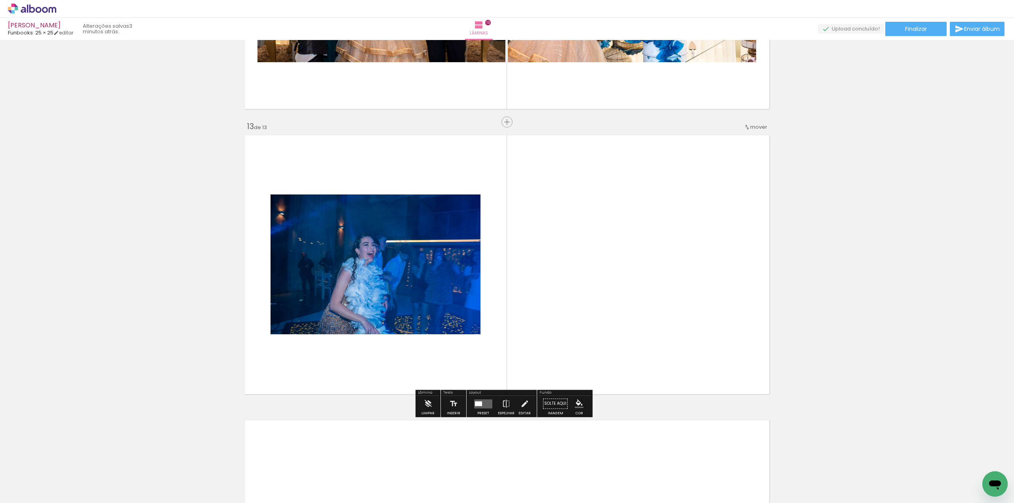
scroll to position [3370, 0]
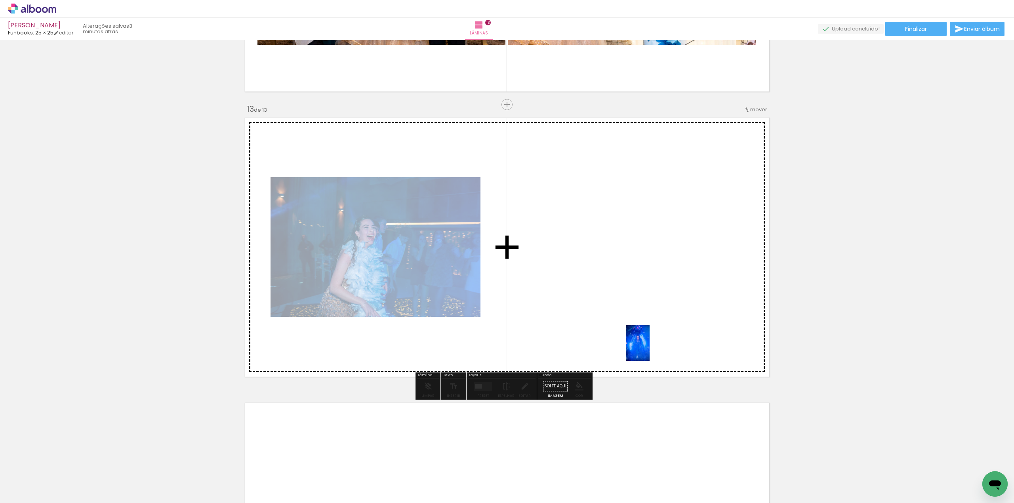
drag, startPoint x: 771, startPoint y: 482, endPoint x: 696, endPoint y: 360, distance: 144.2
click at [634, 333] on quentale-workspace at bounding box center [507, 251] width 1014 height 503
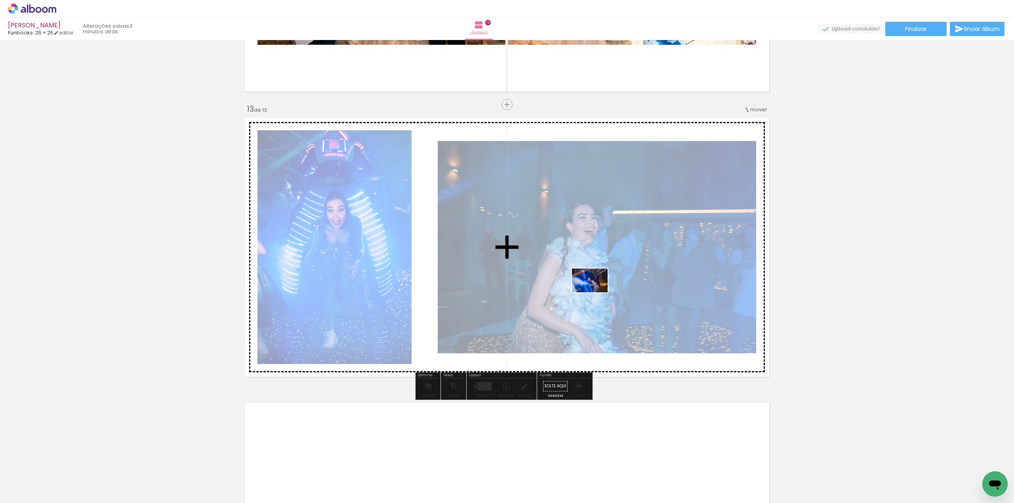
drag, startPoint x: 805, startPoint y: 473, endPoint x: 596, endPoint y: 292, distance: 276.3
click at [596, 292] on quentale-workspace at bounding box center [507, 251] width 1014 height 503
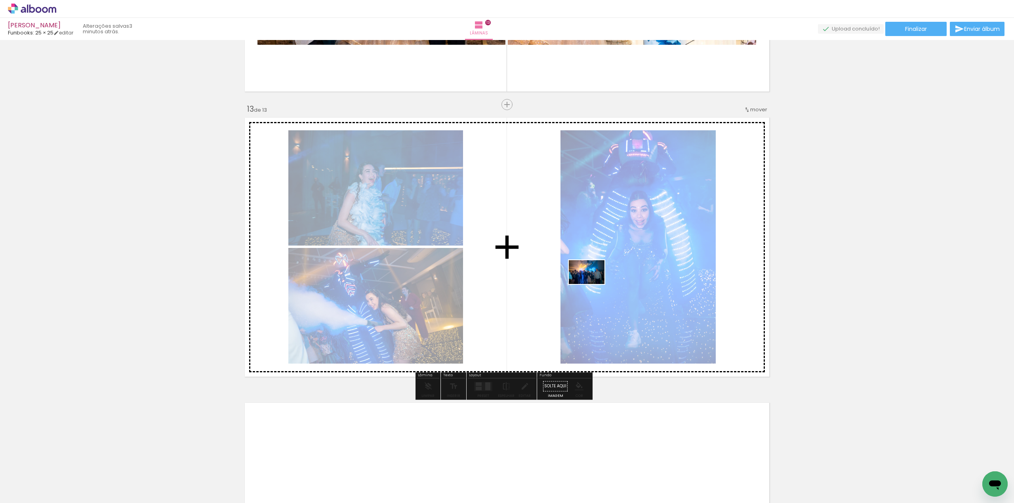
drag, startPoint x: 842, startPoint y: 478, endPoint x: 592, endPoint y: 284, distance: 316.0
click at [592, 284] on quentale-workspace at bounding box center [507, 251] width 1014 height 503
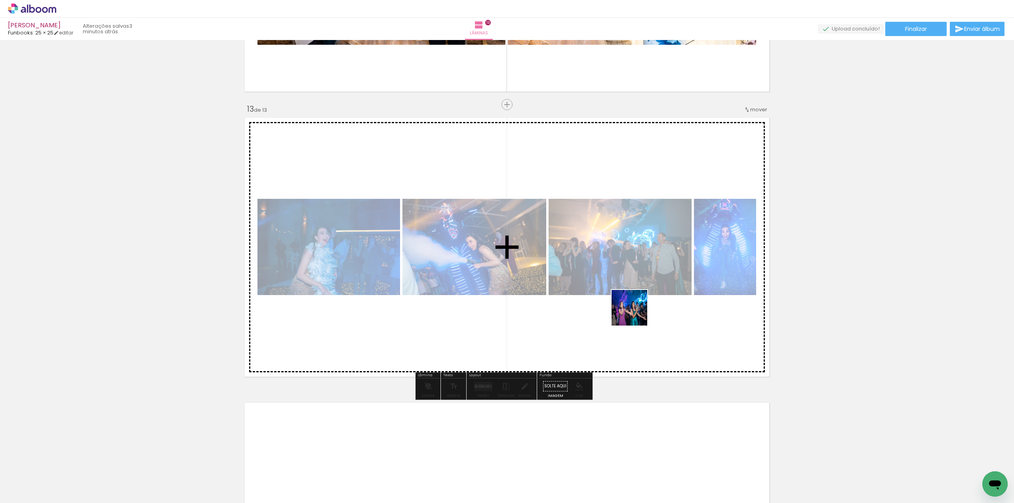
drag, startPoint x: 893, startPoint y: 482, endPoint x: 751, endPoint y: 390, distance: 169.5
click at [630, 306] on quentale-workspace at bounding box center [507, 251] width 1014 height 503
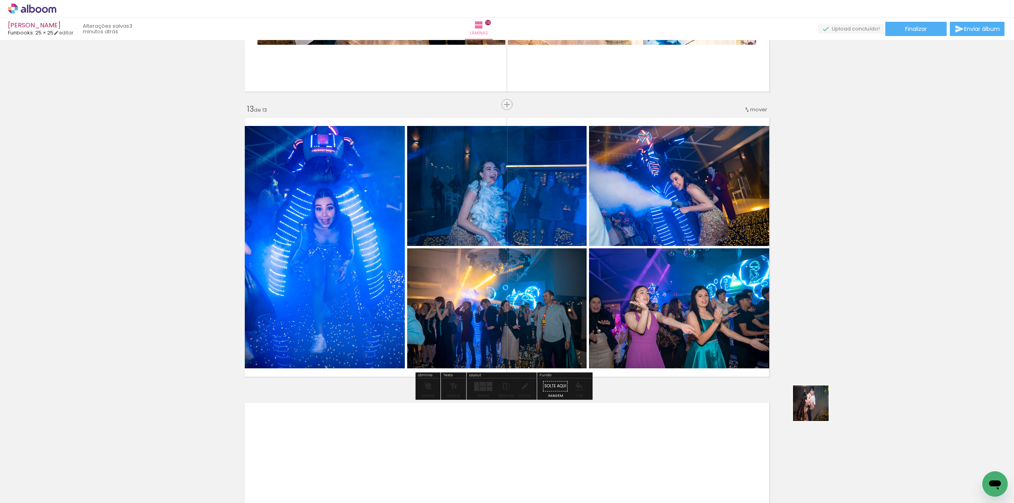
drag, startPoint x: 935, startPoint y: 469, endPoint x: 694, endPoint y: 325, distance: 280.6
click at [694, 325] on quentale-workspace at bounding box center [507, 251] width 1014 height 503
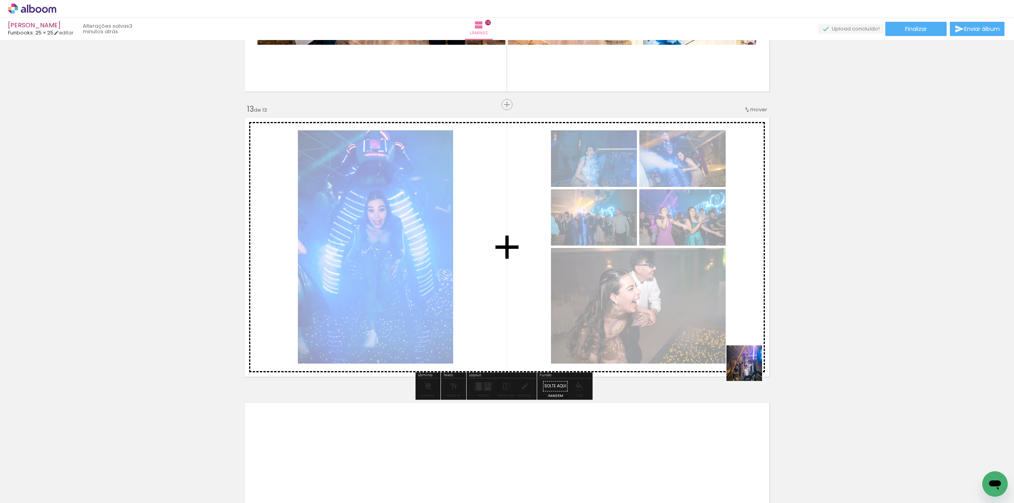
drag, startPoint x: 975, startPoint y: 472, endPoint x: 659, endPoint y: 320, distance: 350.5
click at [661, 321] on quentale-workspace at bounding box center [507, 251] width 1014 height 503
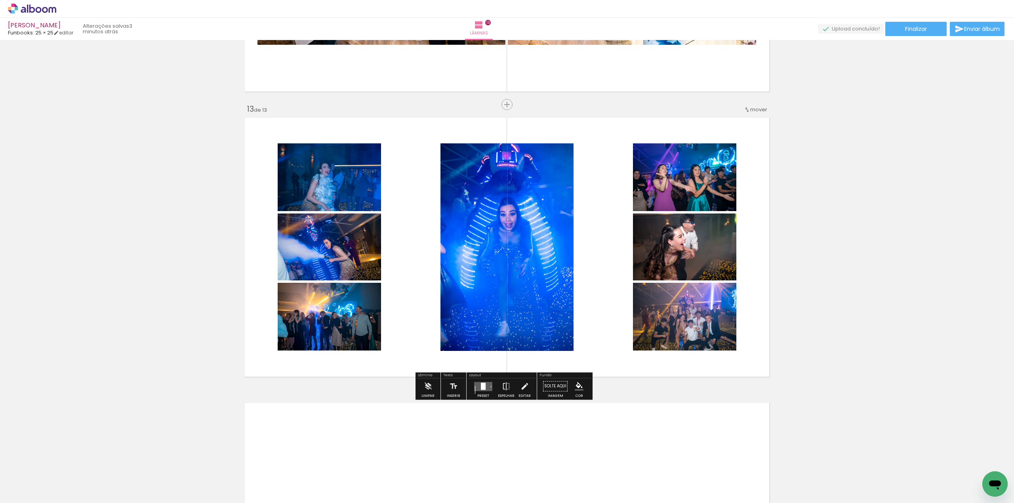
click at [484, 385] on quentale-layouter at bounding box center [483, 386] width 18 height 9
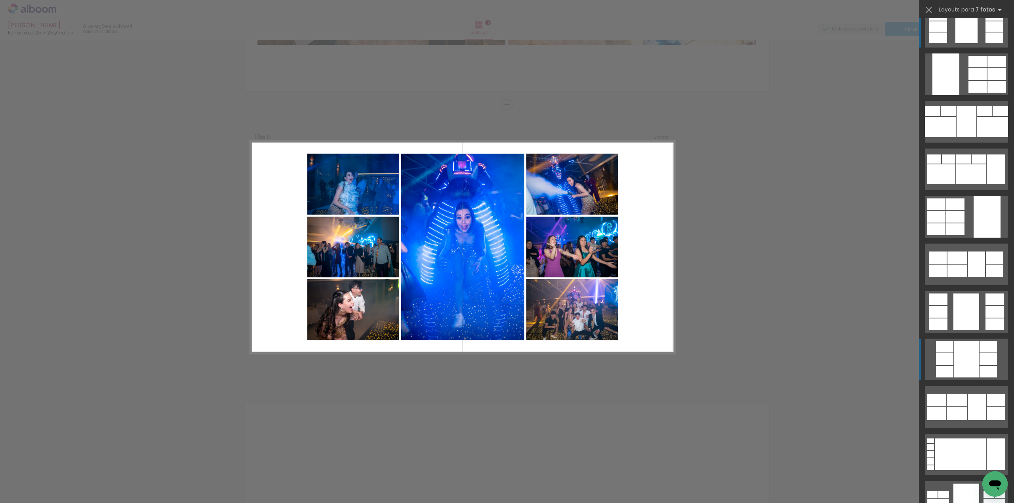
scroll to position [0, 0]
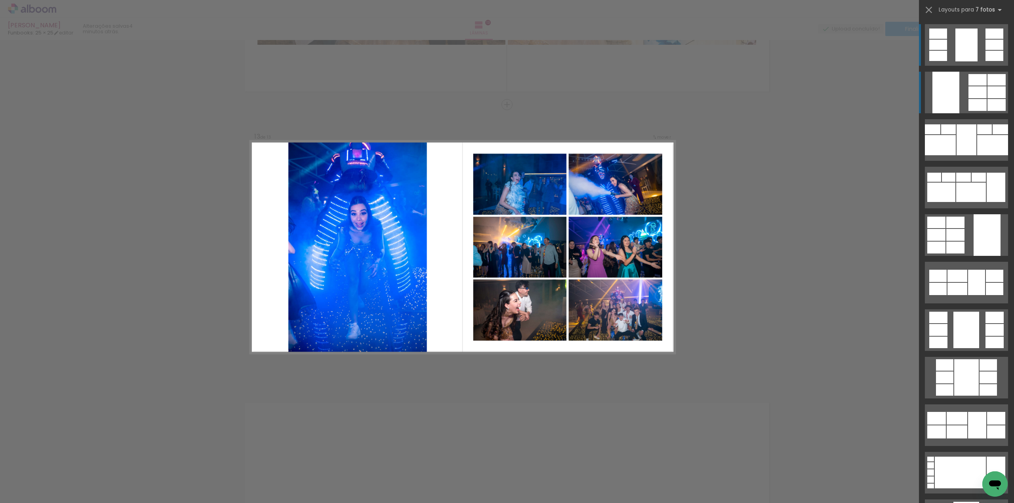
click at [971, 86] on quentale-layouter at bounding box center [966, 93] width 83 height 42
